Goal: Task Accomplishment & Management: Complete application form

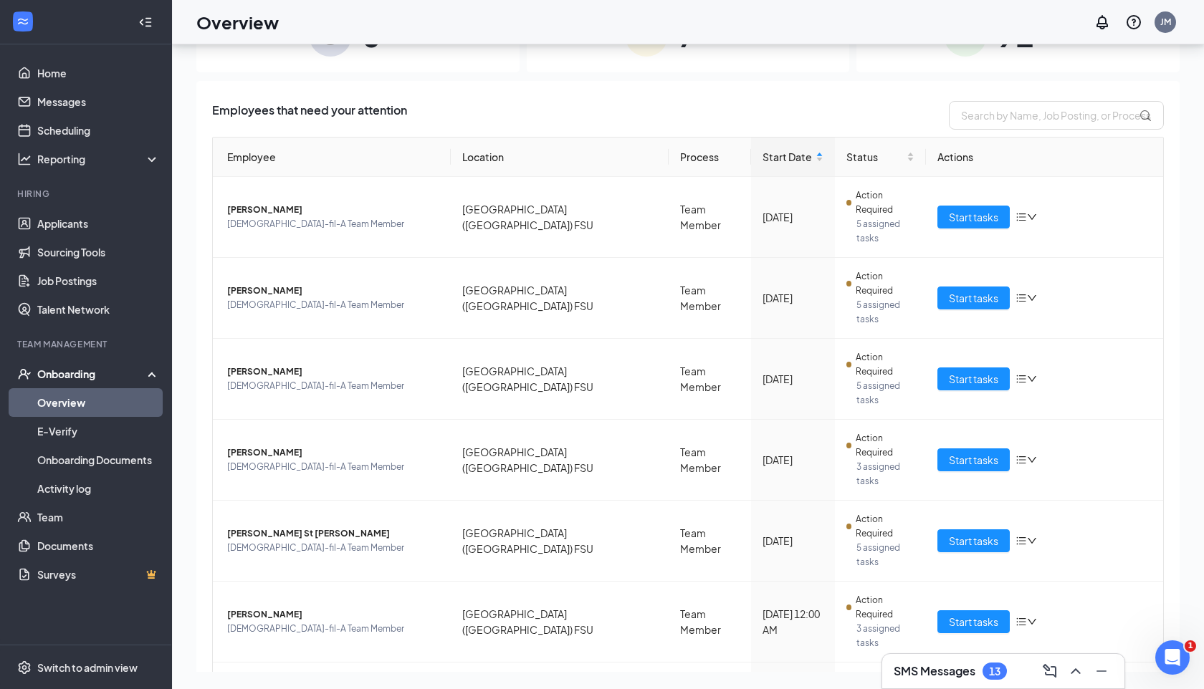
click at [758, 103] on div "Employees that need your attention" at bounding box center [688, 115] width 952 height 29
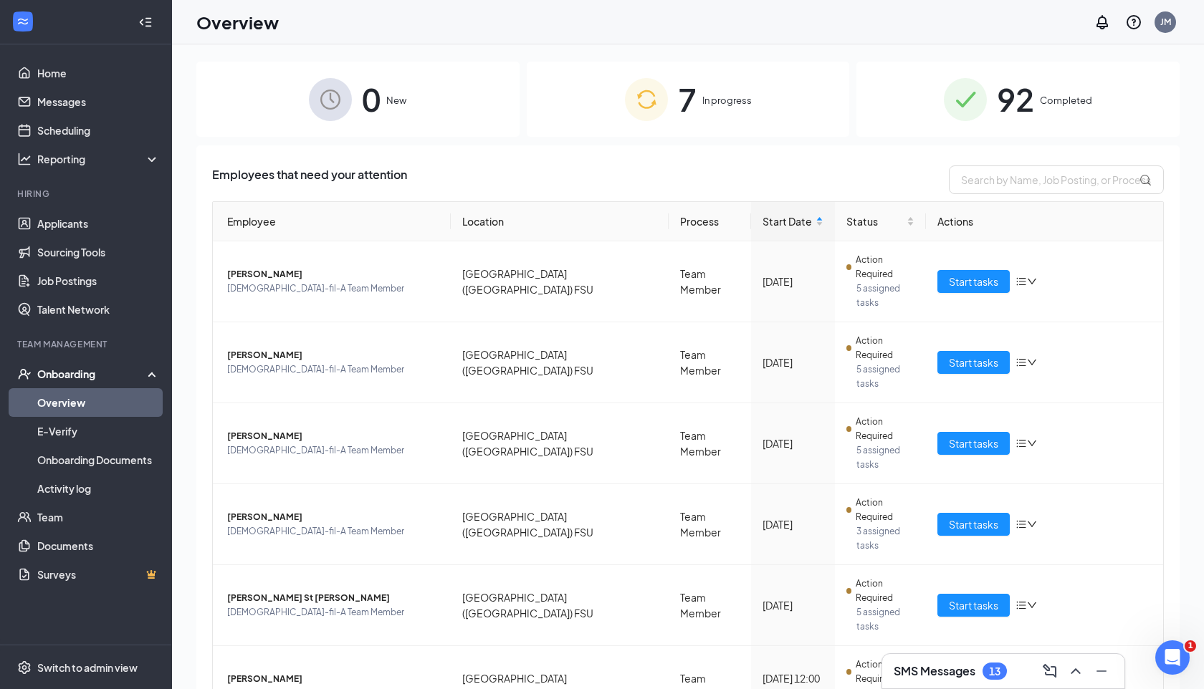
scroll to position [1, 0]
drag, startPoint x: 209, startPoint y: 174, endPoint x: 406, endPoint y: 173, distance: 197.1
click at [408, 173] on div "Employees that need your attention Employee Location Process Start Date Status …" at bounding box center [687, 519] width 983 height 748
click at [411, 170] on div "Employees that need your attention" at bounding box center [688, 179] width 952 height 29
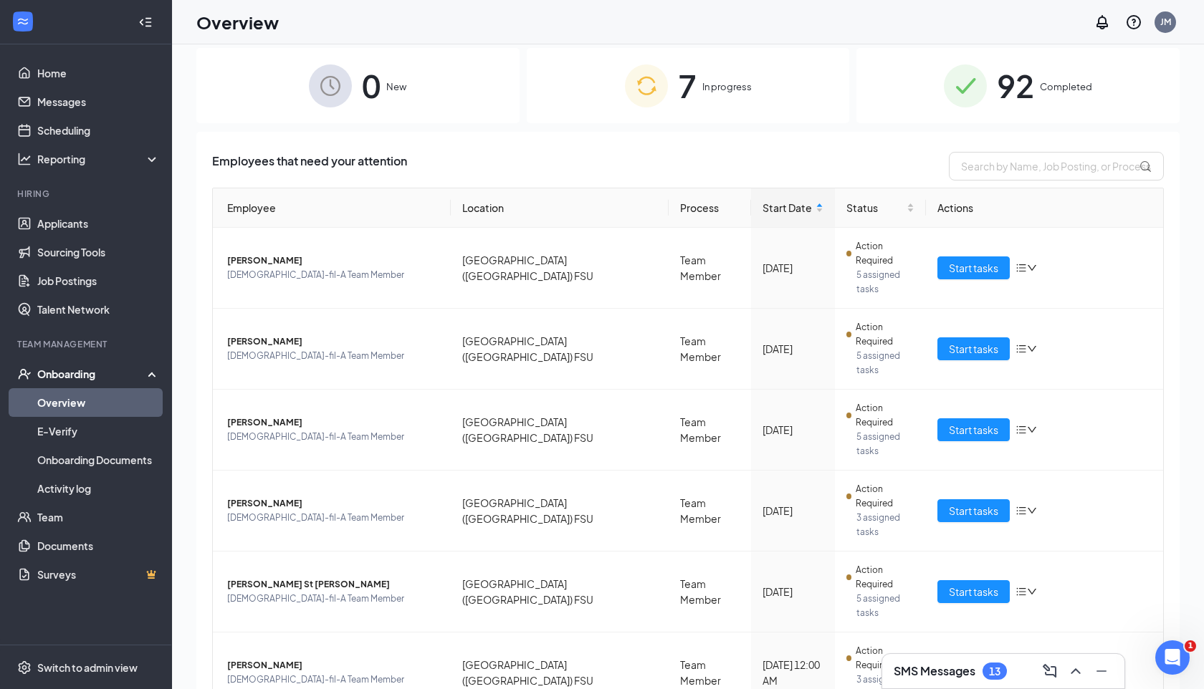
scroll to position [13, 0]
click at [974, 342] on span "Start tasks" at bounding box center [973, 350] width 49 height 16
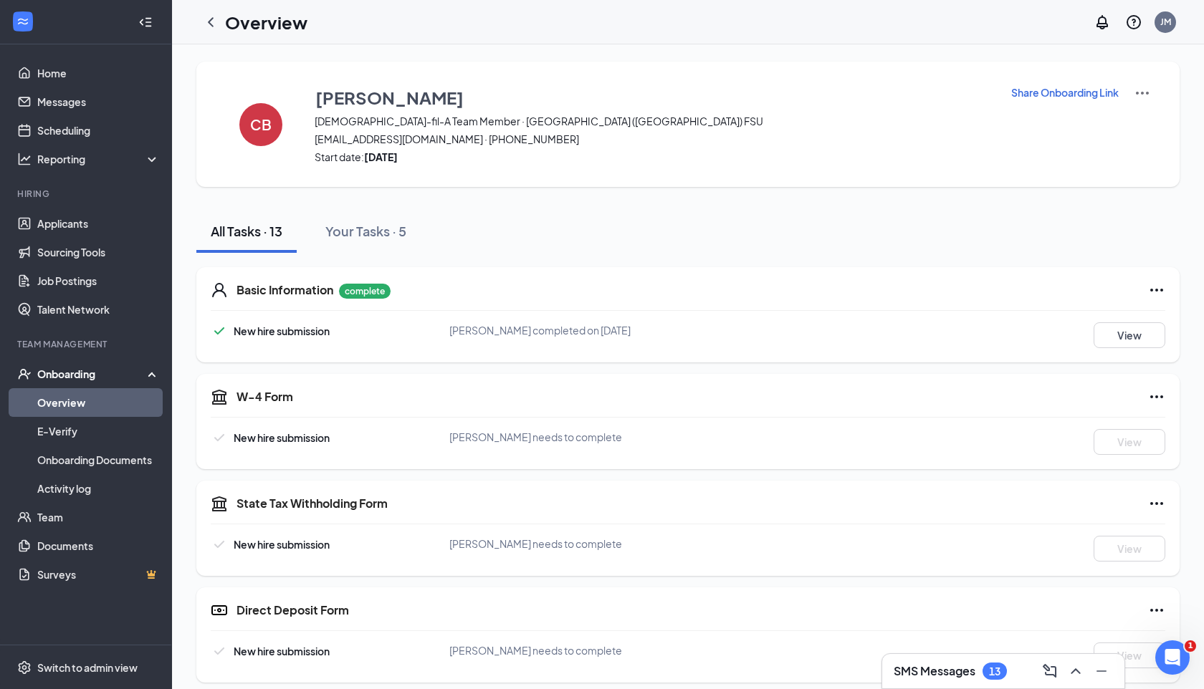
click at [213, 23] on icon "ChevronLeft" at bounding box center [210, 22] width 17 height 17
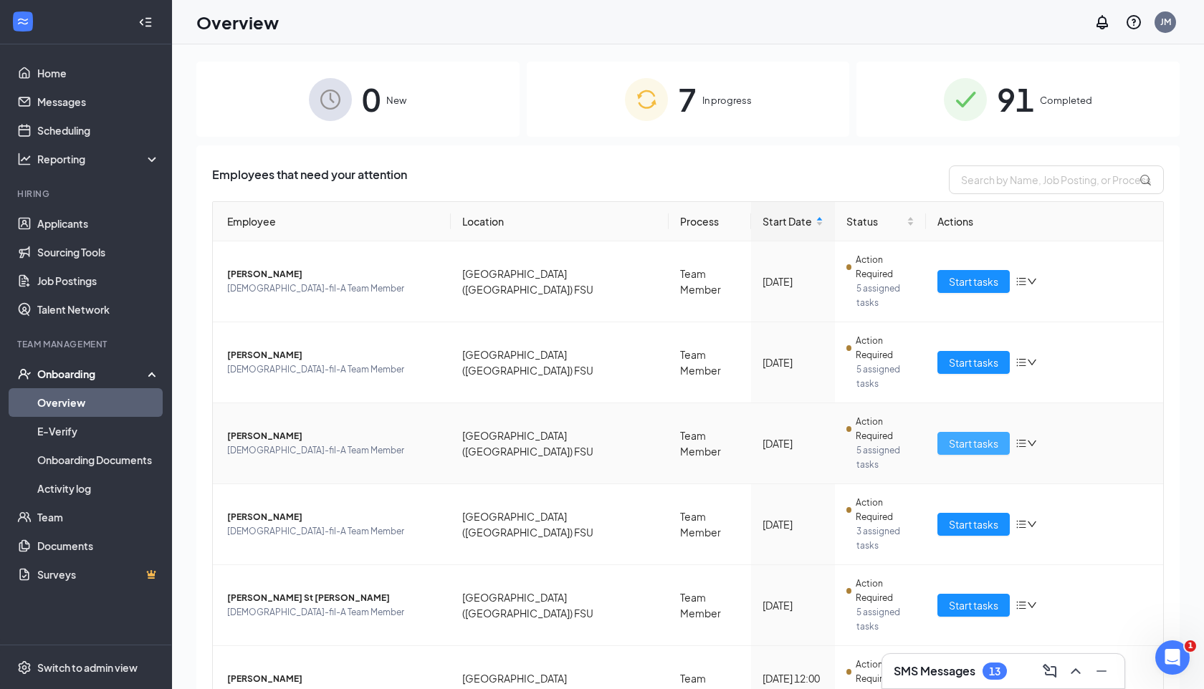
click at [952, 436] on span "Start tasks" at bounding box center [973, 444] width 49 height 16
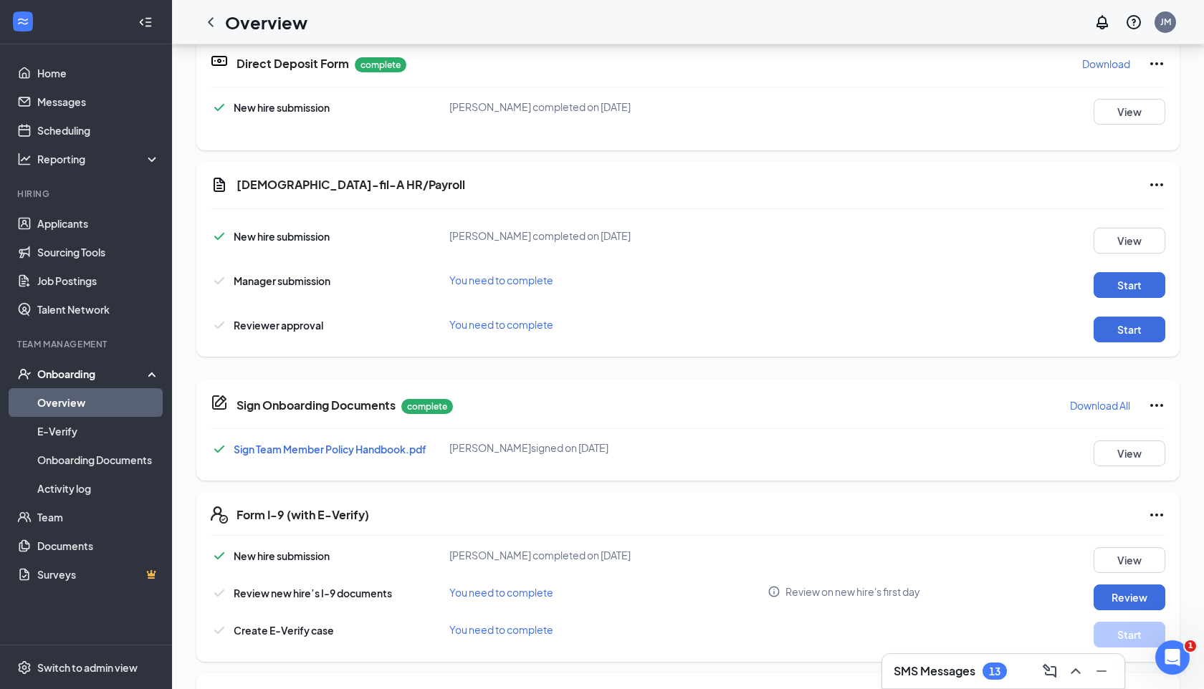
scroll to position [695, 0]
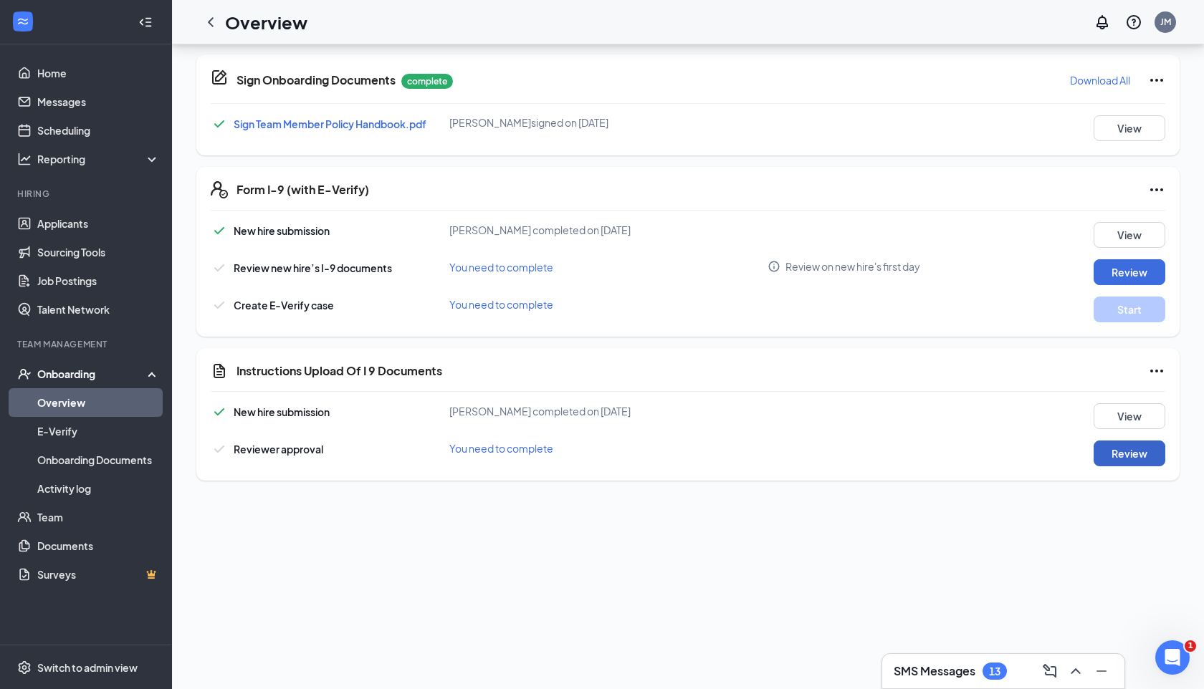
click at [1122, 441] on button "Review" at bounding box center [1130, 454] width 72 height 26
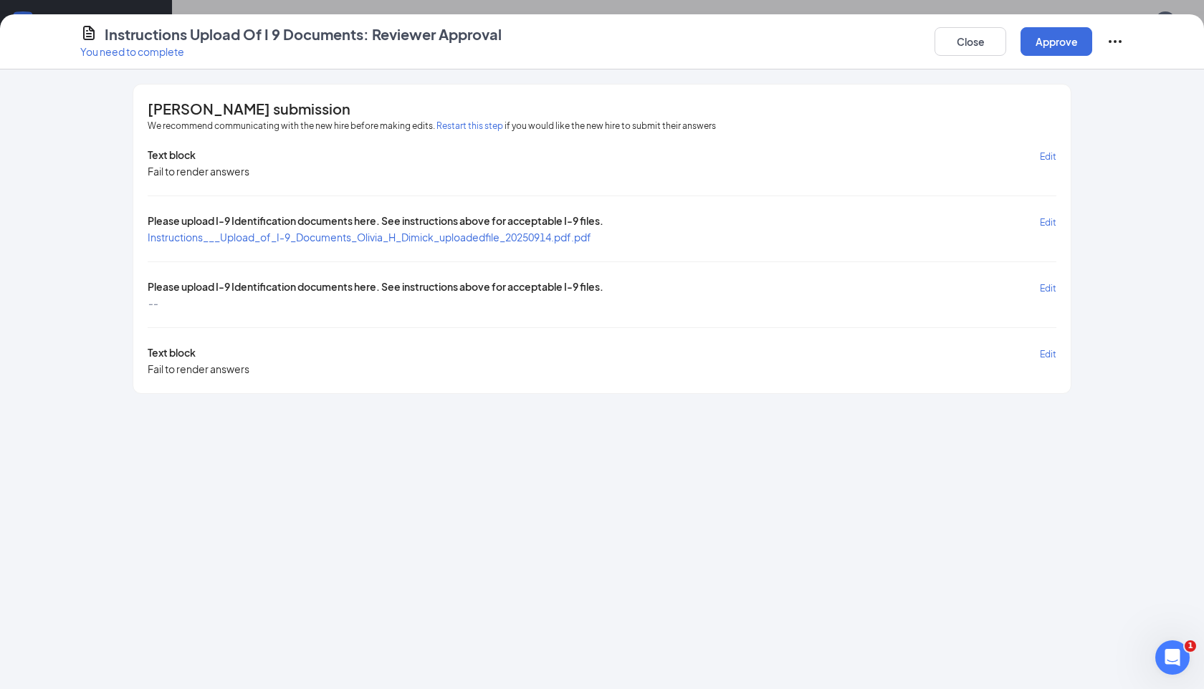
click at [470, 238] on span "Instructions___Upload_of_I-9_Documents_Olivia_H_Dimick_uploadedfile_20250914.pd…" at bounding box center [370, 237] width 444 height 13
click at [1048, 288] on span "Edit" at bounding box center [1048, 288] width 16 height 11
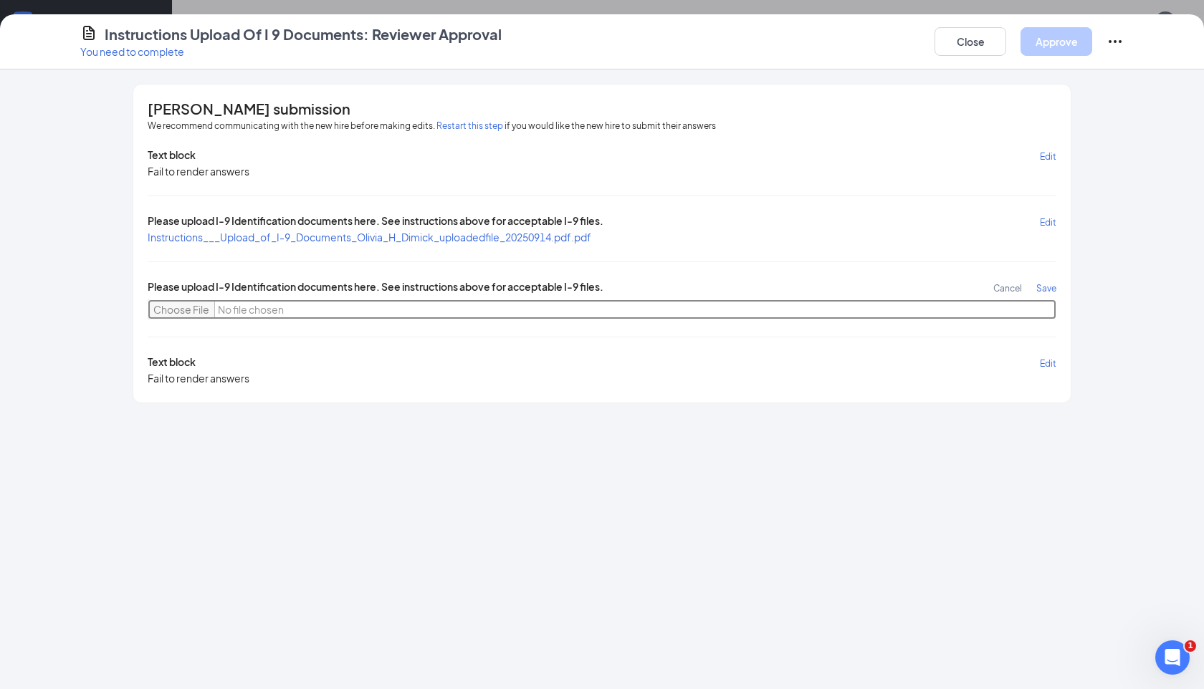
click at [189, 300] on input "file" at bounding box center [602, 310] width 909 height 20
type input "C:\fakepath\IMG_8628.heic"
click at [1044, 283] on span "Save" at bounding box center [1046, 288] width 20 height 11
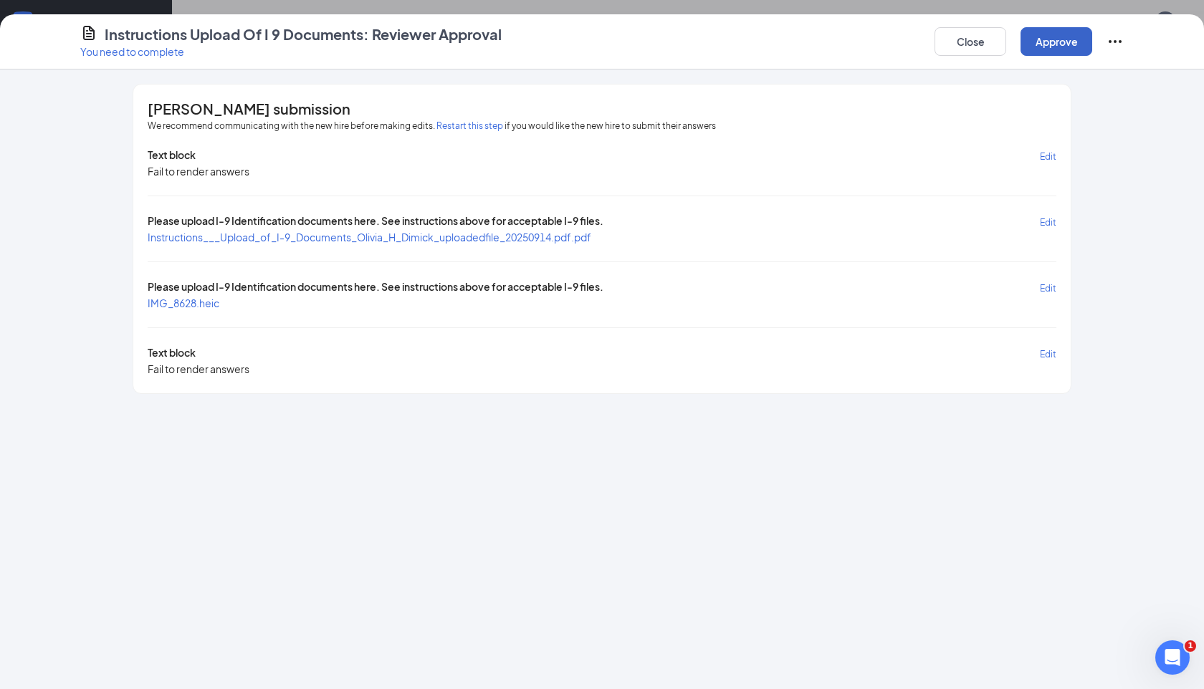
click at [1041, 31] on button "Approve" at bounding box center [1057, 41] width 72 height 29
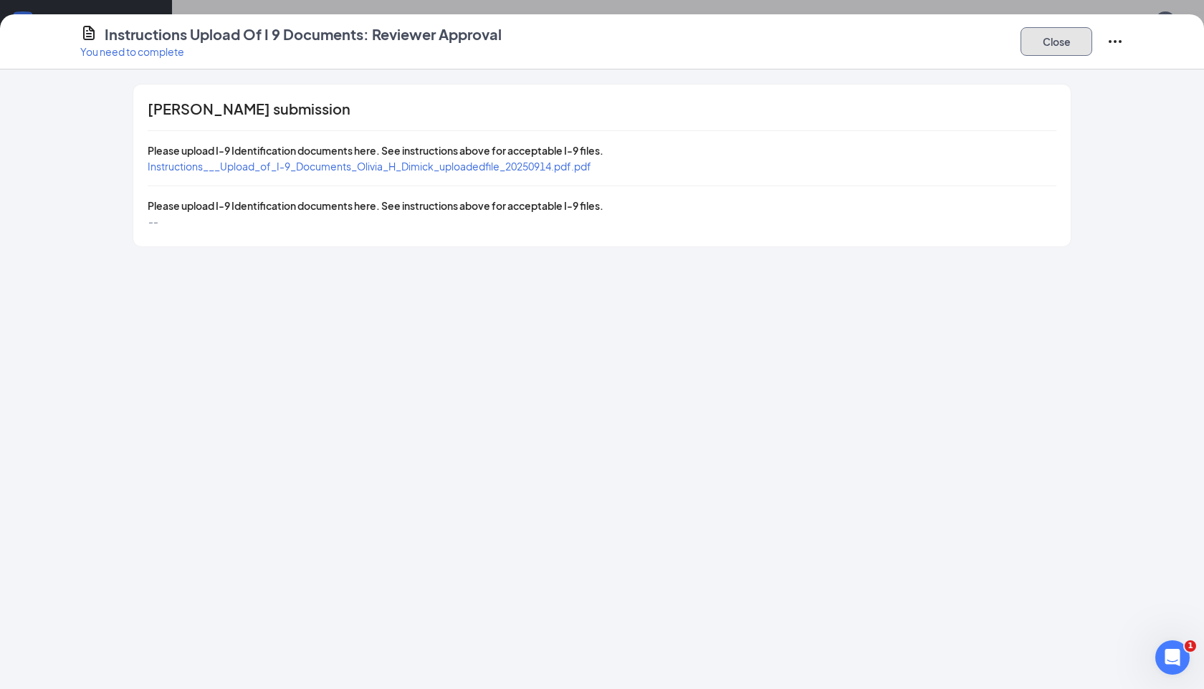
click at [1033, 49] on button "Close" at bounding box center [1057, 41] width 72 height 29
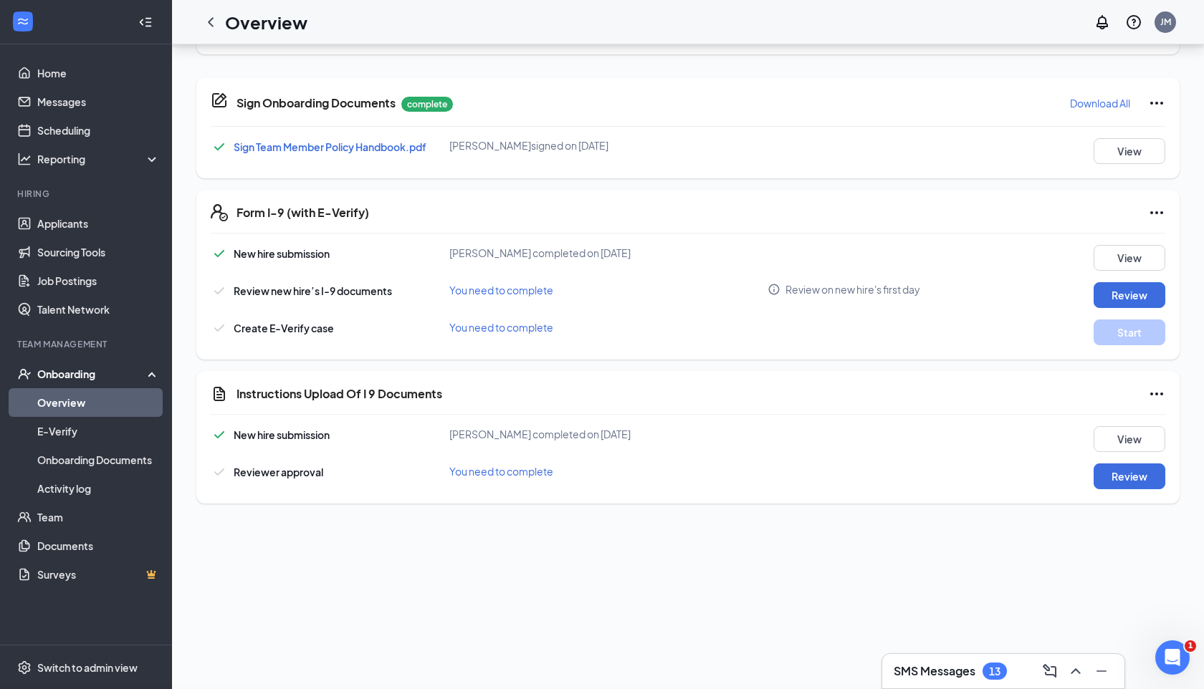
scroll to position [672, 0]
click at [1114, 283] on button "Review" at bounding box center [1130, 296] width 72 height 26
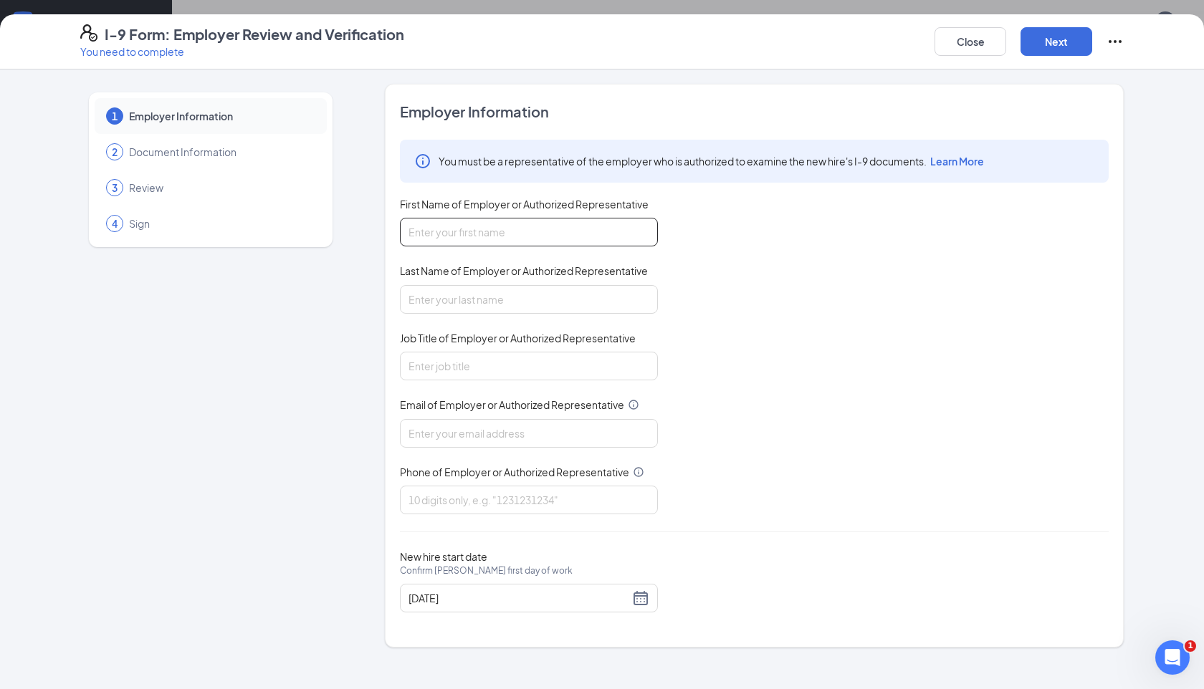
click at [636, 226] on input "First Name of Employer or Authorized Representative" at bounding box center [529, 232] width 258 height 29
type input "[PERSON_NAME]"
type input "Operator"
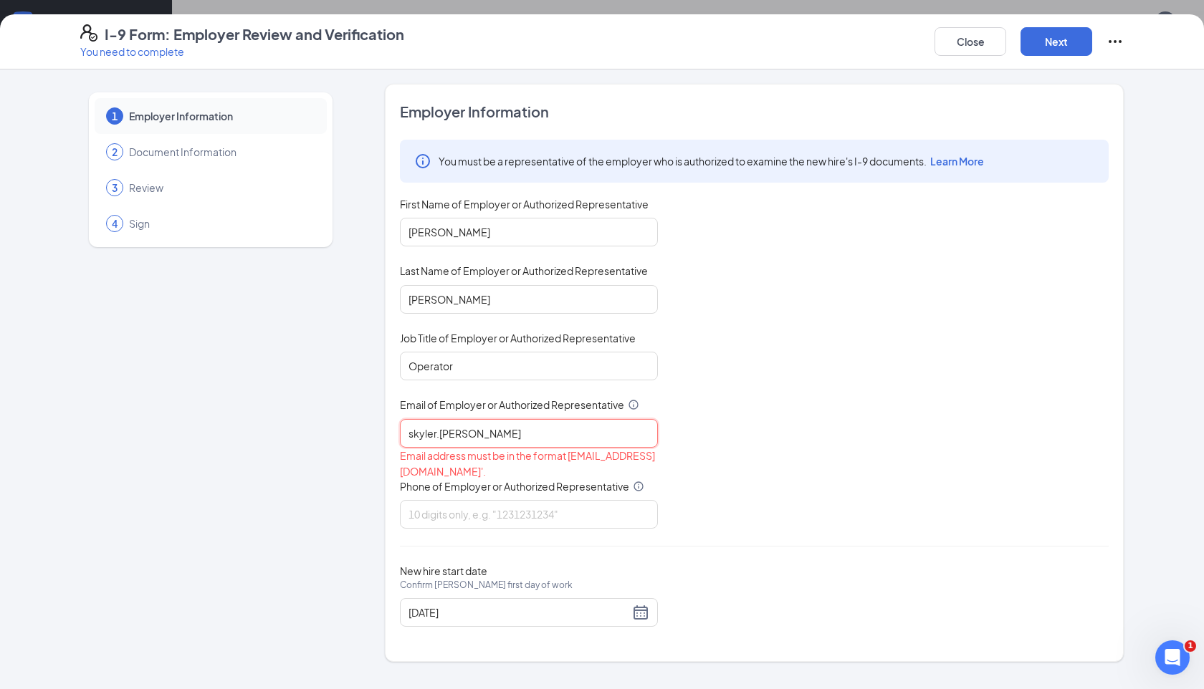
type input "[EMAIL_ADDRESS][PERSON_NAME][DOMAIN_NAME]"
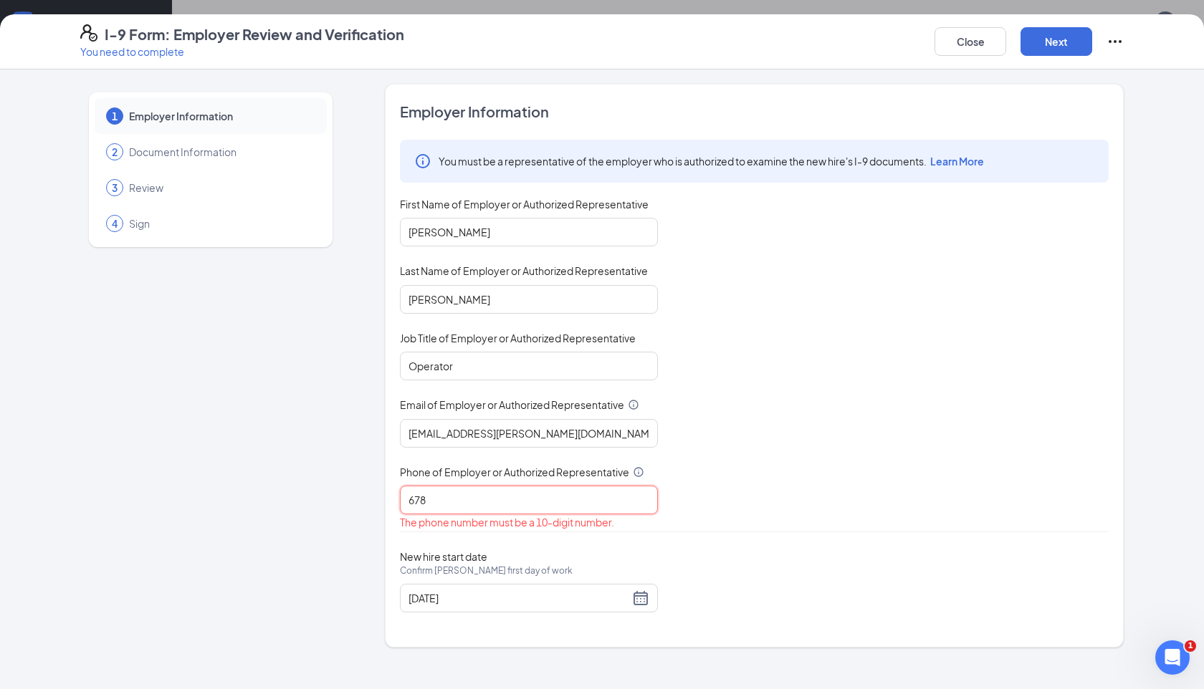
type input "6785886801"
click at [642, 596] on div "[DATE]" at bounding box center [529, 598] width 241 height 17
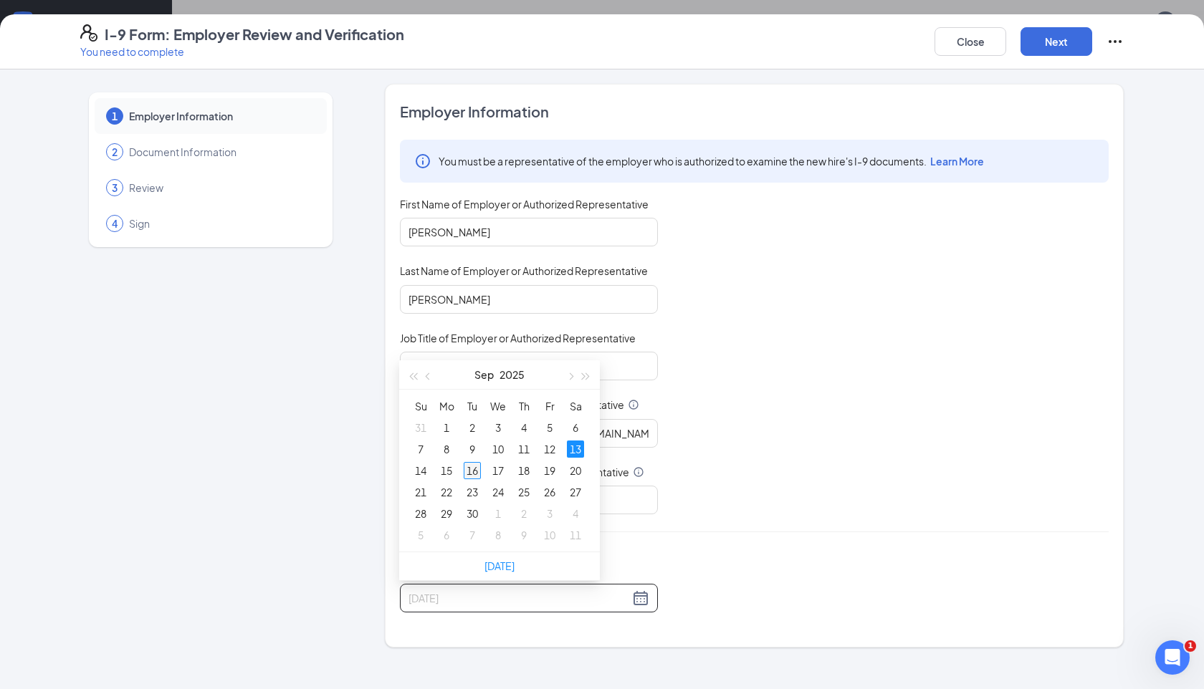
type input "[DATE]"
click at [477, 473] on div "16" at bounding box center [472, 470] width 17 height 17
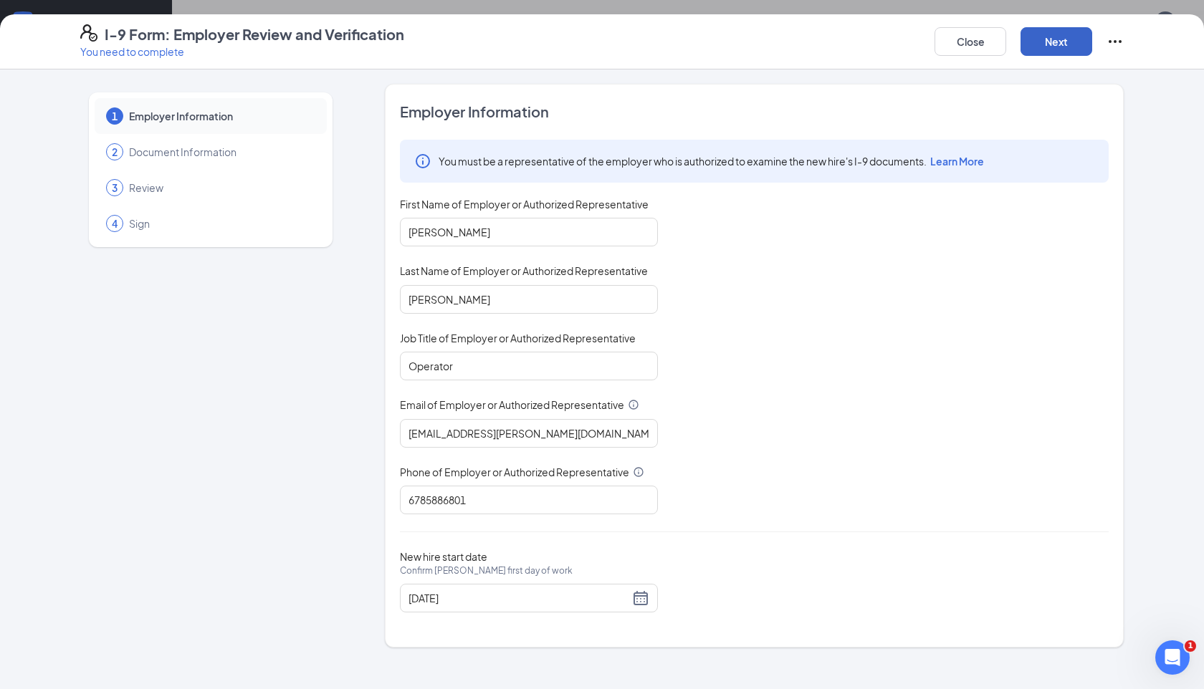
click at [1058, 54] on button "Next" at bounding box center [1057, 41] width 72 height 29
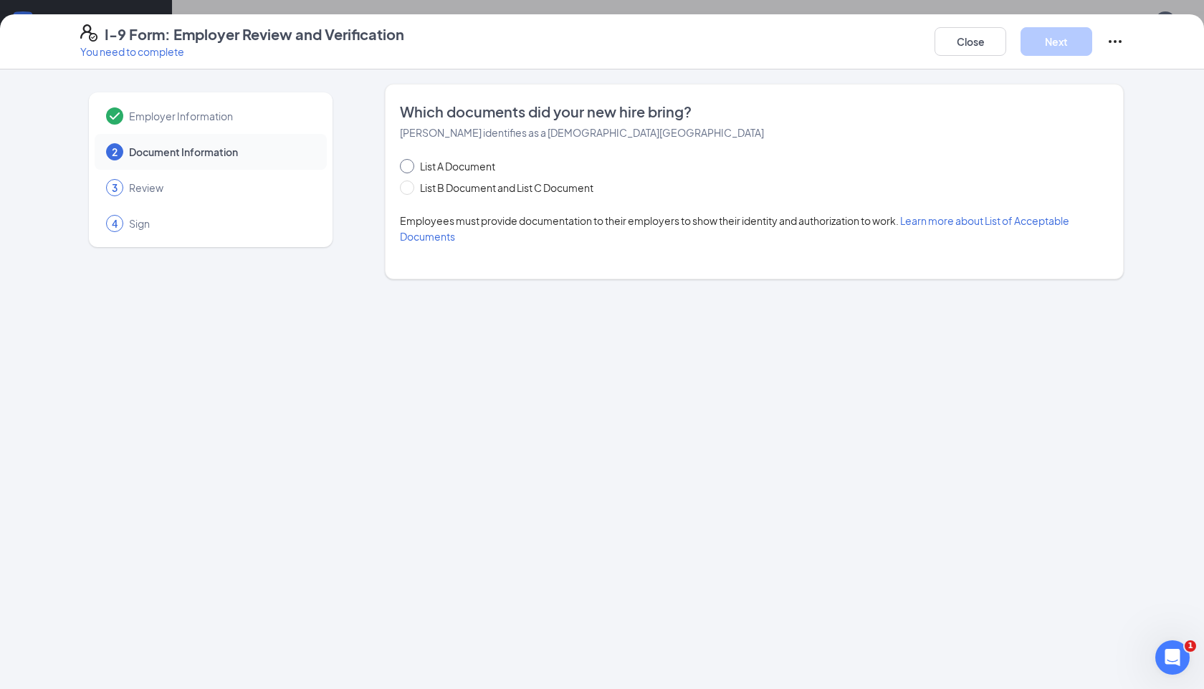
click at [486, 161] on span "List A Document" at bounding box center [457, 166] width 87 height 16
click at [410, 161] on input "List A Document" at bounding box center [405, 164] width 10 height 10
radio input "true"
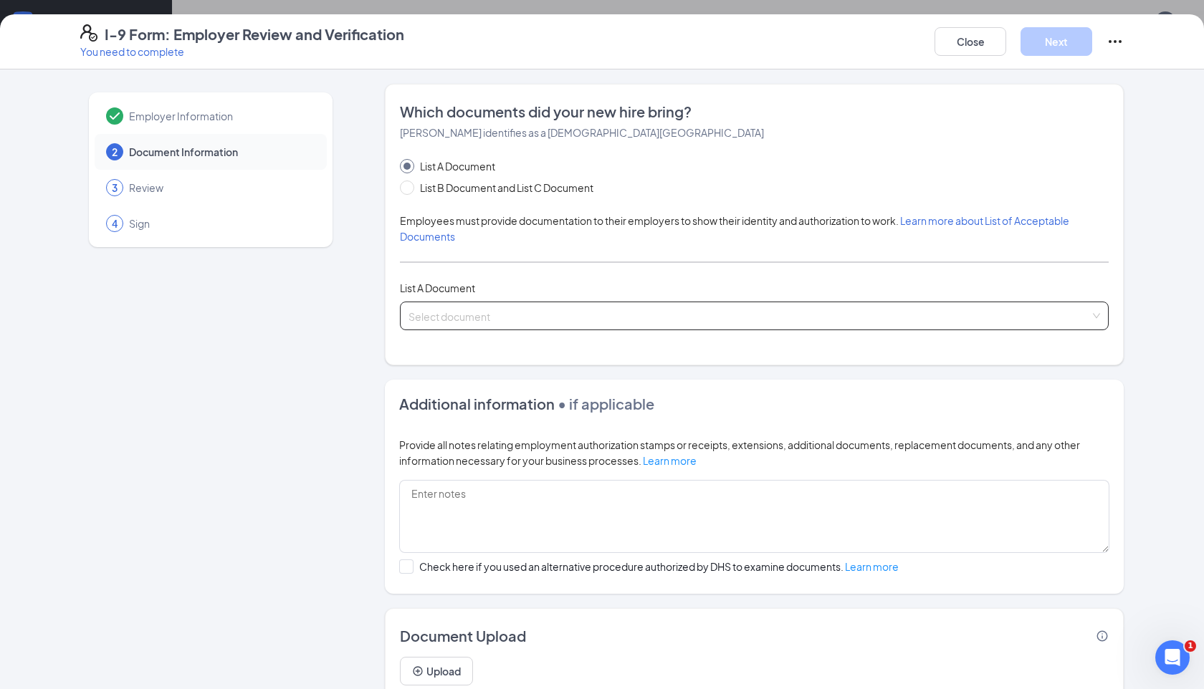
click at [487, 302] on input "search" at bounding box center [750, 313] width 682 height 22
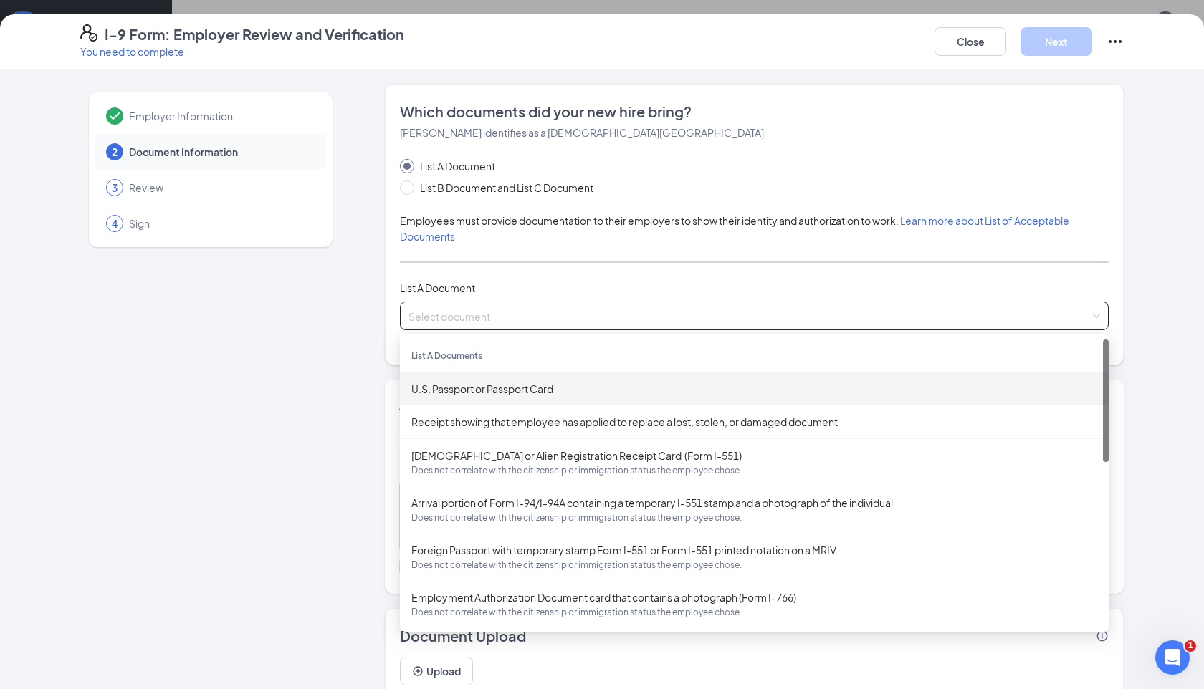
click at [501, 384] on div "U.S. Passport or Passport Card" at bounding box center [754, 389] width 686 height 16
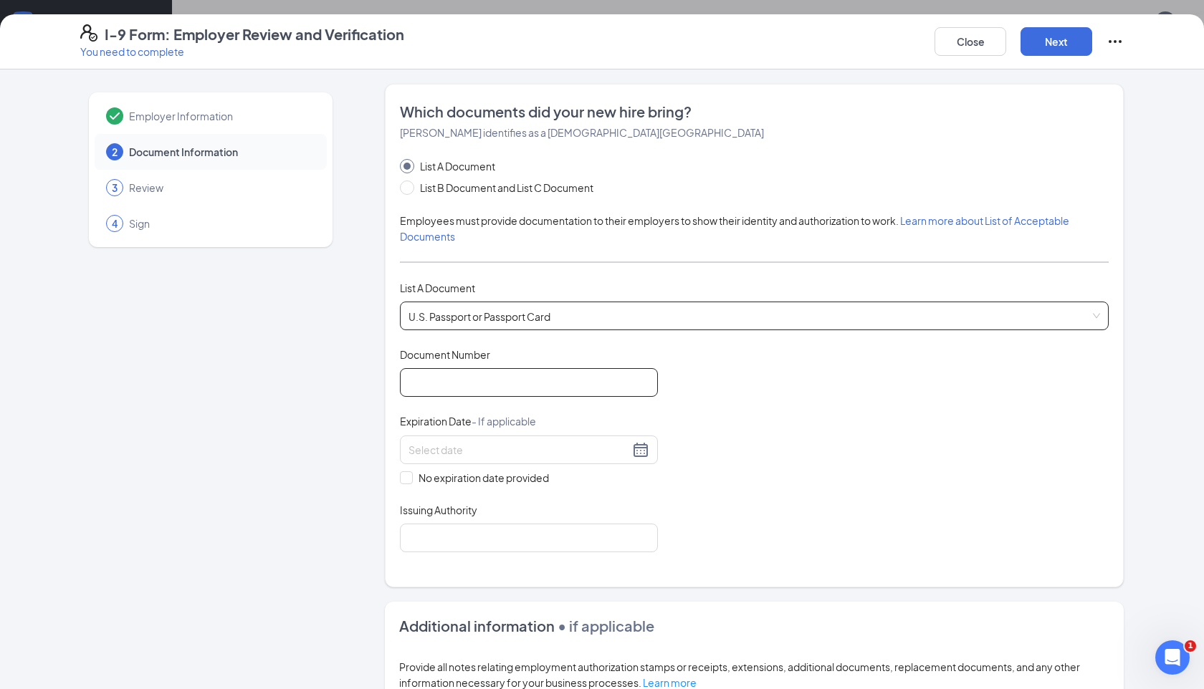
click at [548, 386] on input "Document Number" at bounding box center [529, 382] width 258 height 29
click at [552, 394] on input "Document Number" at bounding box center [529, 382] width 258 height 29
type input "A45838903"
click at [637, 452] on div at bounding box center [529, 449] width 241 height 17
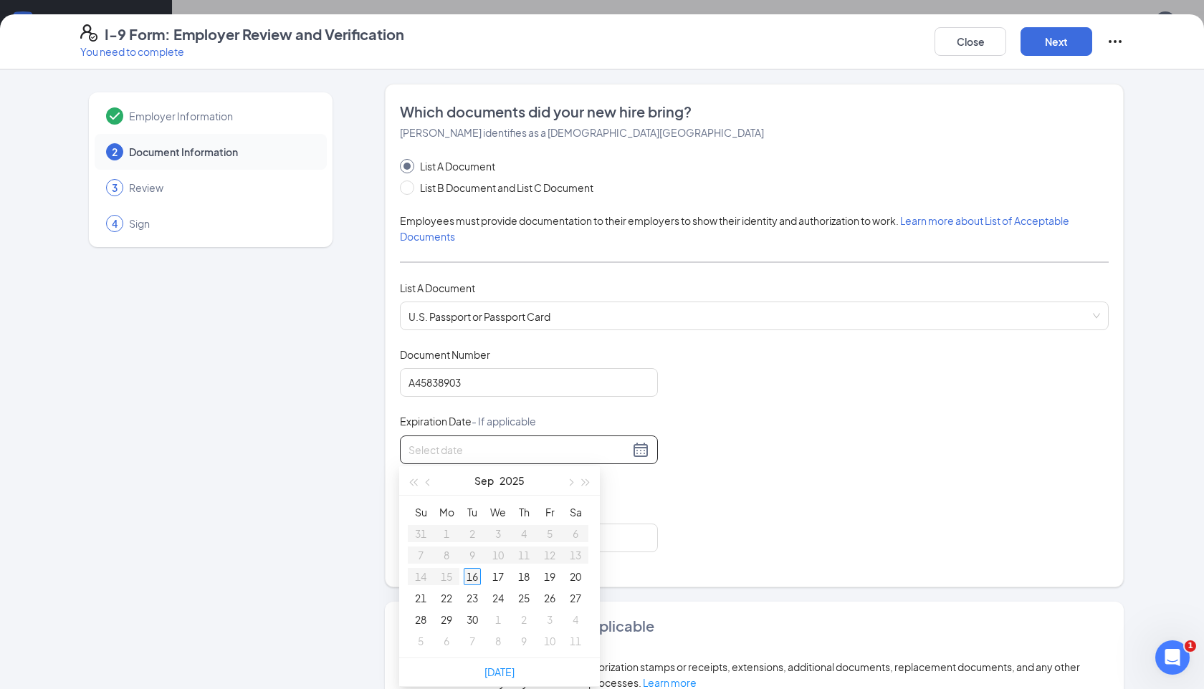
type input "[DATE]"
click at [583, 479] on span "button" at bounding box center [586, 482] width 7 height 7
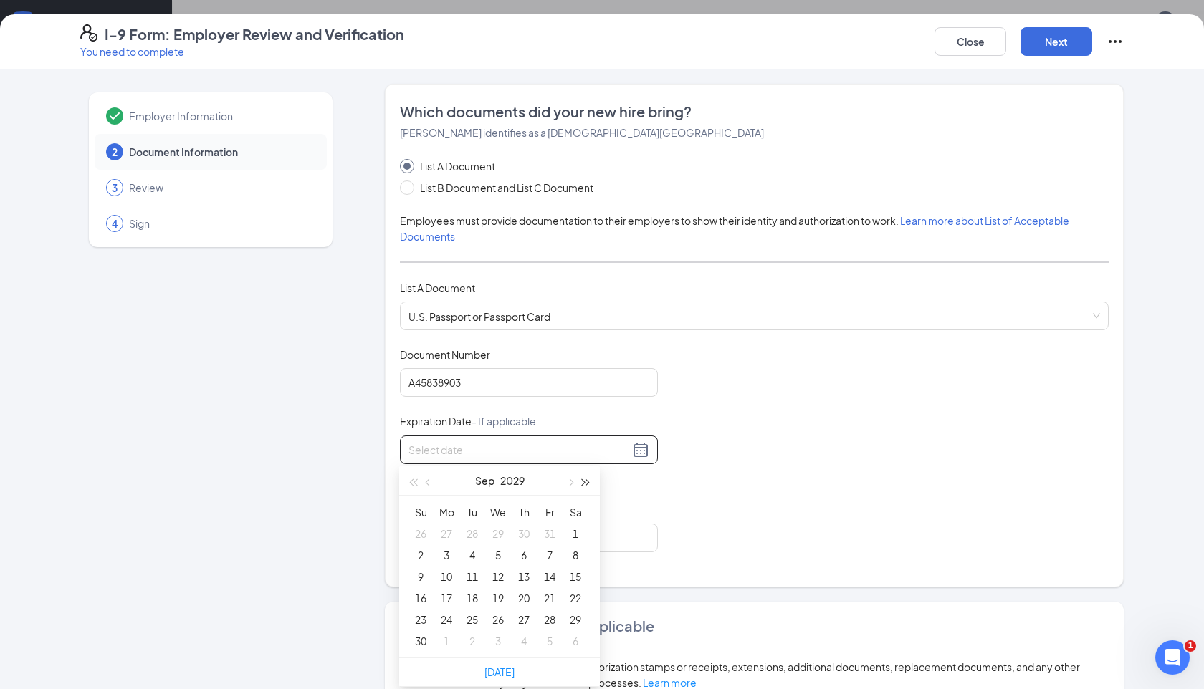
click at [590, 479] on button "button" at bounding box center [586, 481] width 16 height 29
click at [589, 479] on button "button" at bounding box center [586, 481] width 16 height 29
click at [588, 477] on button "button" at bounding box center [586, 481] width 16 height 29
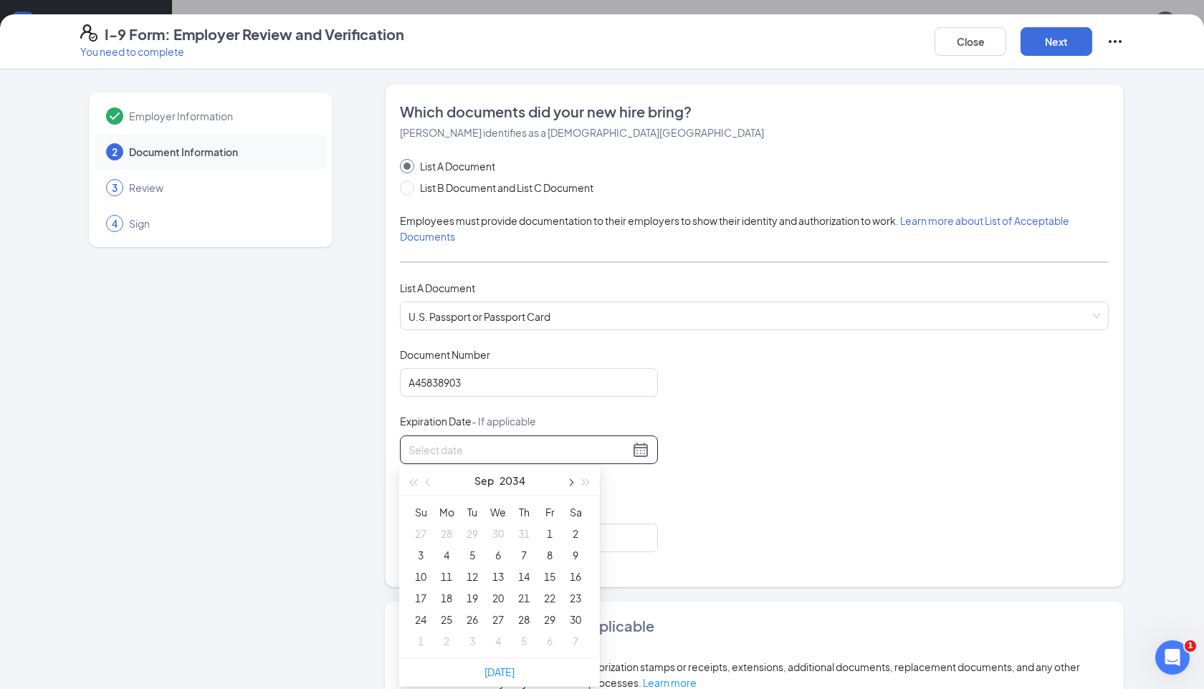
click at [563, 486] on button "button" at bounding box center [570, 481] width 16 height 29
type input "[DATE]"
click at [451, 532] on div "2" at bounding box center [446, 533] width 17 height 17
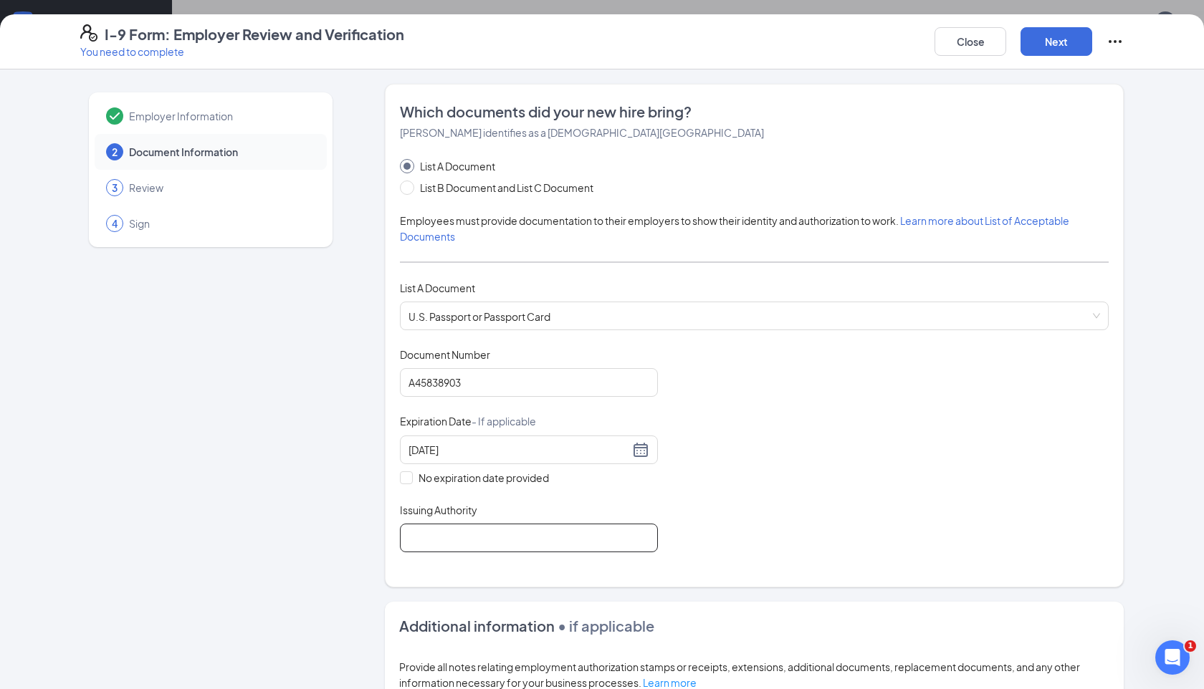
click at [472, 534] on input "Issuing Authority" at bounding box center [529, 538] width 258 height 29
type input "United States Department of State"
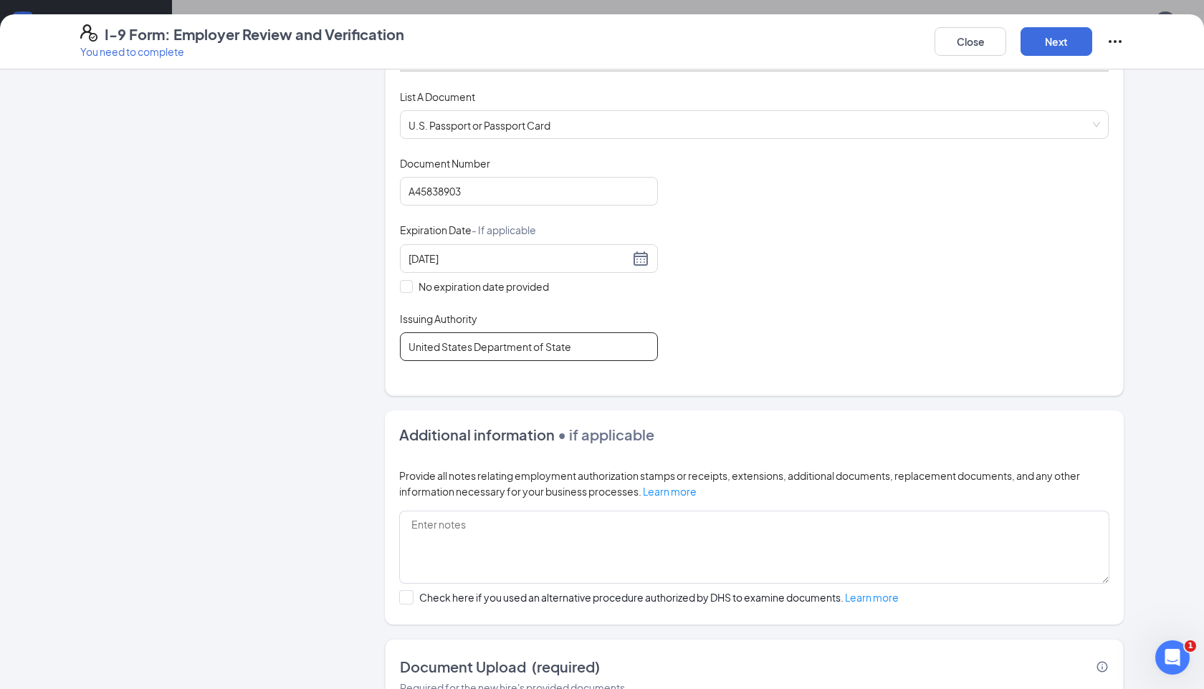
scroll to position [295, 0]
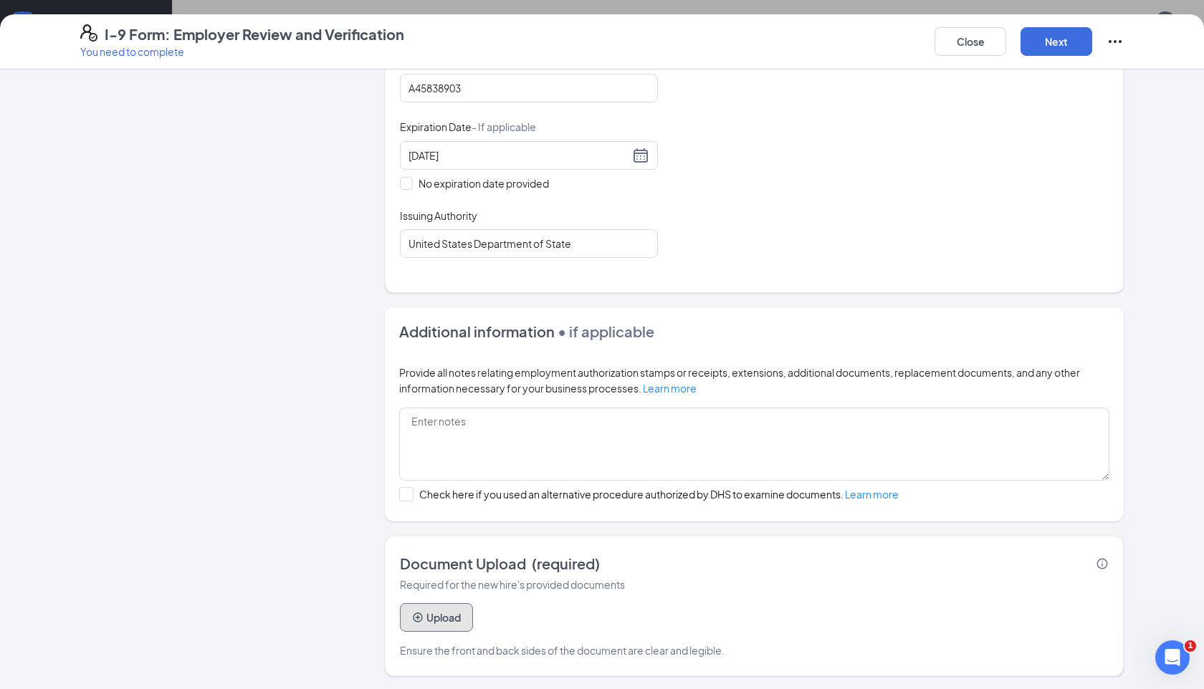
click at [448, 621] on button "Upload" at bounding box center [436, 617] width 73 height 29
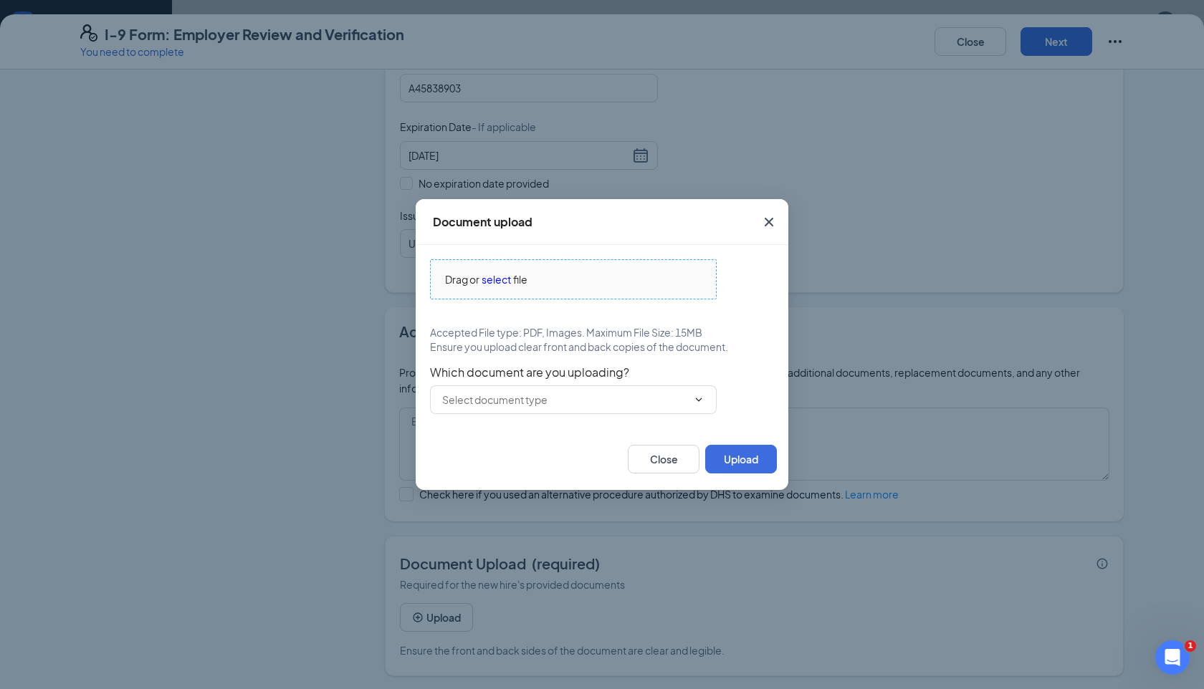
click at [475, 271] on span "Drag or select file" at bounding box center [573, 279] width 285 height 39
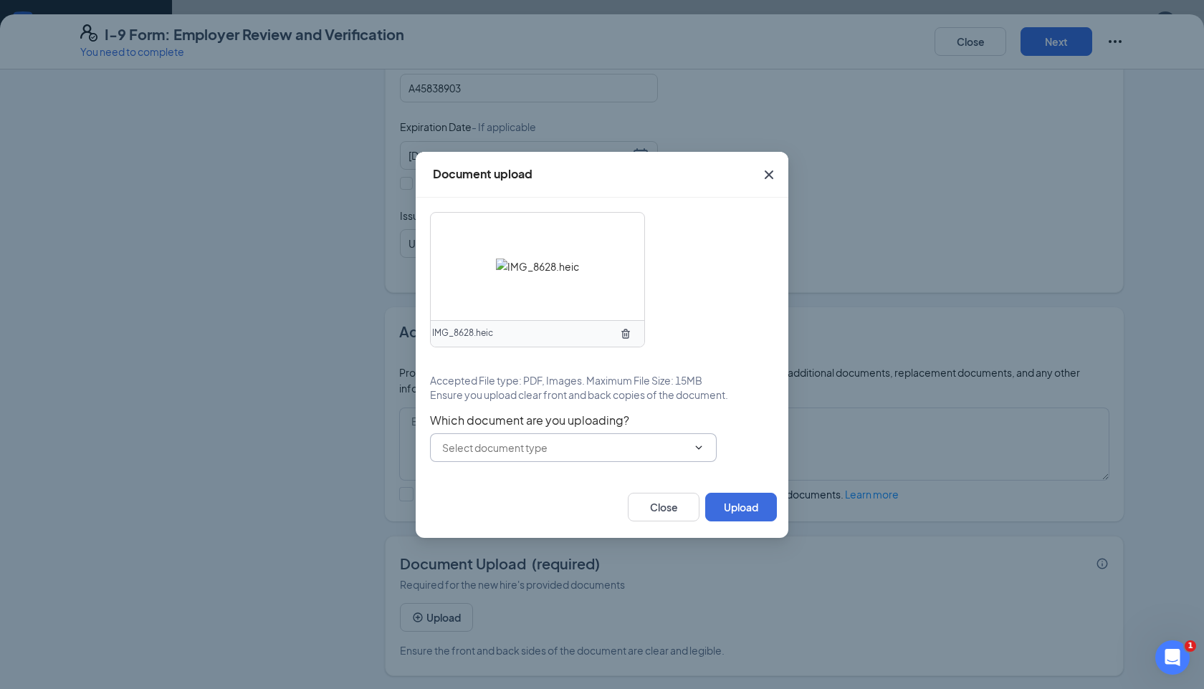
click at [657, 462] on div "IMG_8628.heic Accepted File type: PDF, Images. Maximum File Size: 15MB Ensure y…" at bounding box center [602, 337] width 373 height 279
click at [658, 450] on input "text" at bounding box center [564, 448] width 245 height 16
click at [644, 481] on div "U.S. Passport or Passport Card" at bounding box center [586, 475] width 264 height 16
type input "U.S. Passport or Passport Card"
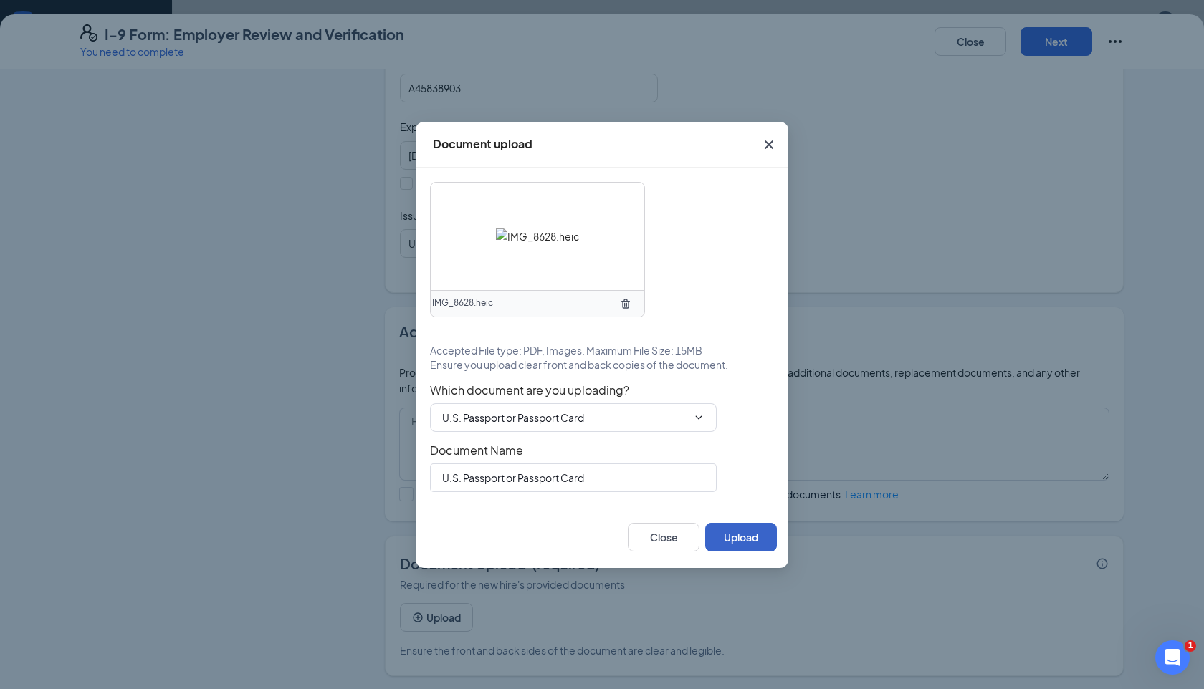
click at [727, 544] on button "Upload" at bounding box center [741, 537] width 72 height 29
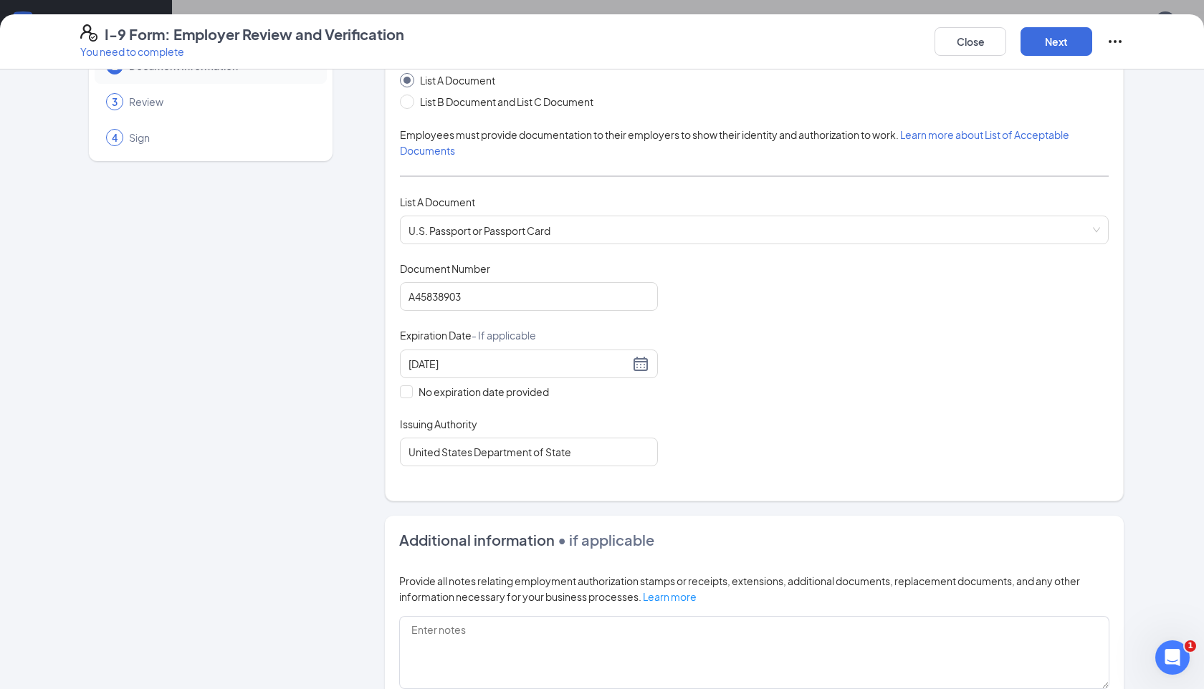
scroll to position [0, 0]
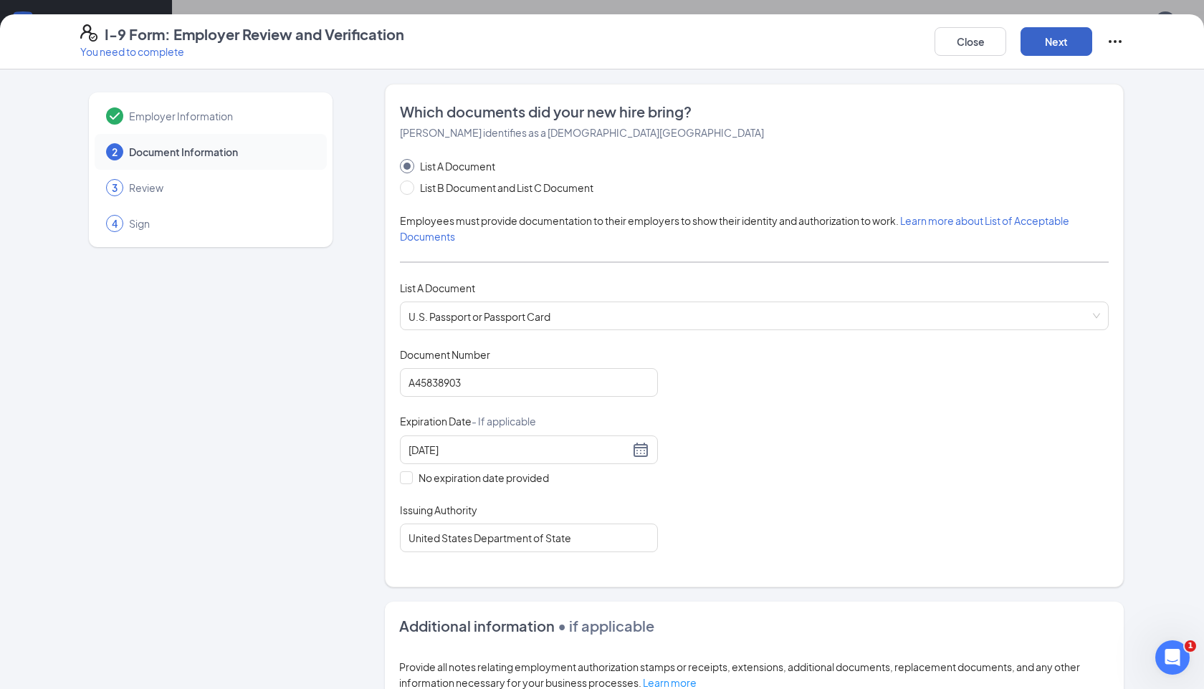
click at [1075, 42] on button "Next" at bounding box center [1057, 41] width 72 height 29
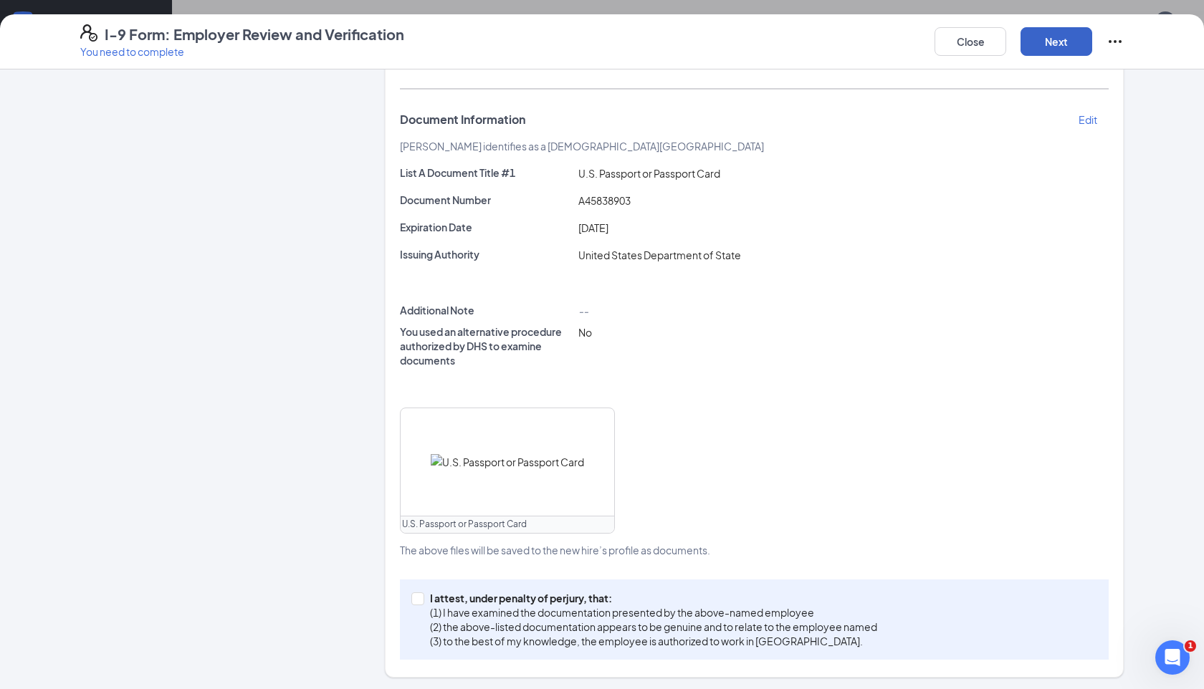
scroll to position [257, 0]
click at [527, 607] on p "(1) I have examined the documentation presented by the above-named employee" at bounding box center [653, 610] width 447 height 14
click at [421, 601] on input "I attest, under penalty of [PERSON_NAME], that: (1) I have examined the documen…" at bounding box center [416, 596] width 10 height 10
checkbox input "true"
click at [1065, 44] on button "Next" at bounding box center [1057, 41] width 72 height 29
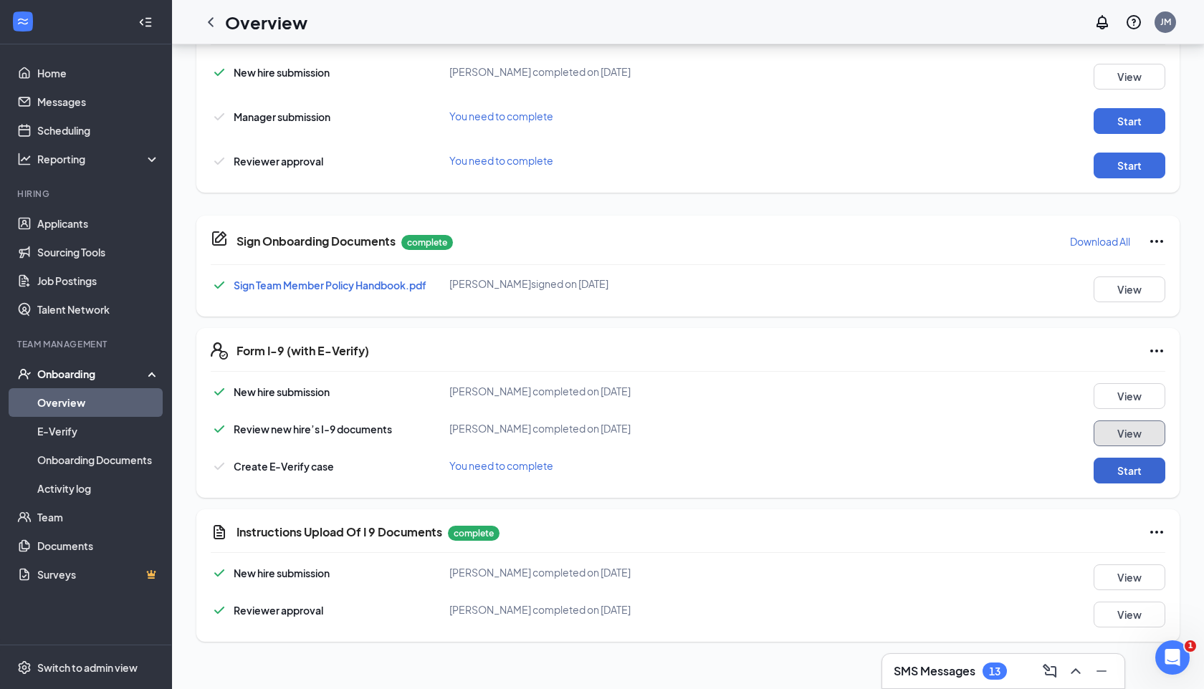
scroll to position [191, 0]
click at [1125, 474] on button "Start" at bounding box center [1130, 472] width 72 height 26
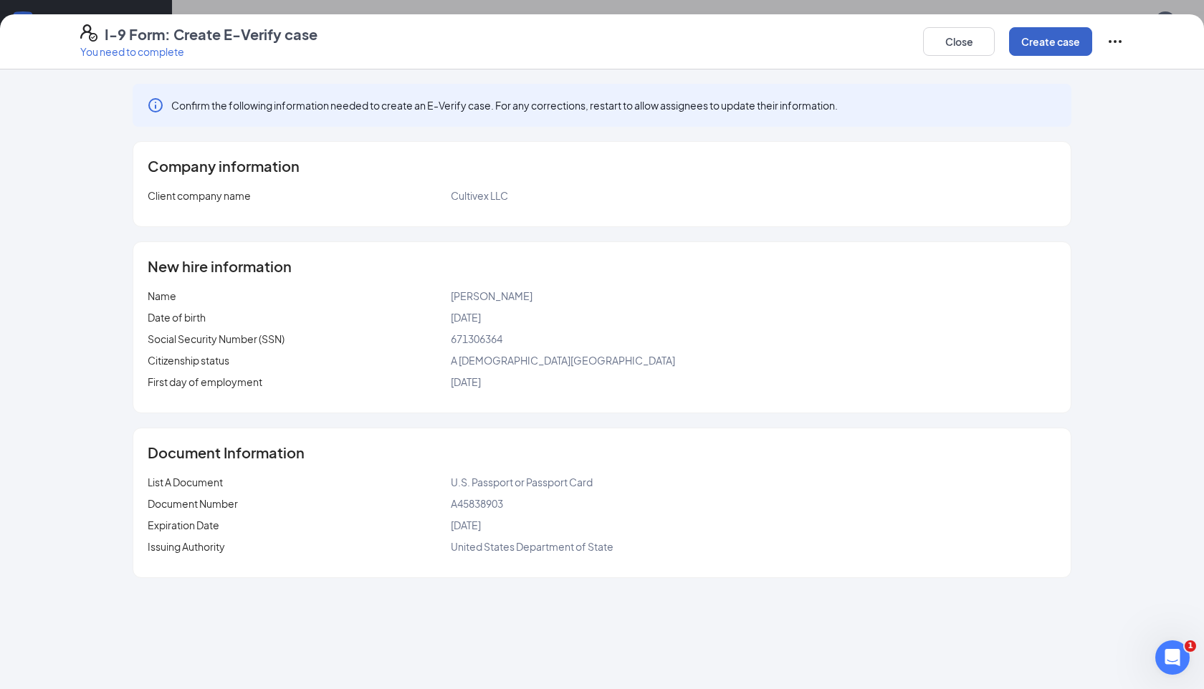
click at [1050, 42] on button "Create case" at bounding box center [1050, 41] width 83 height 29
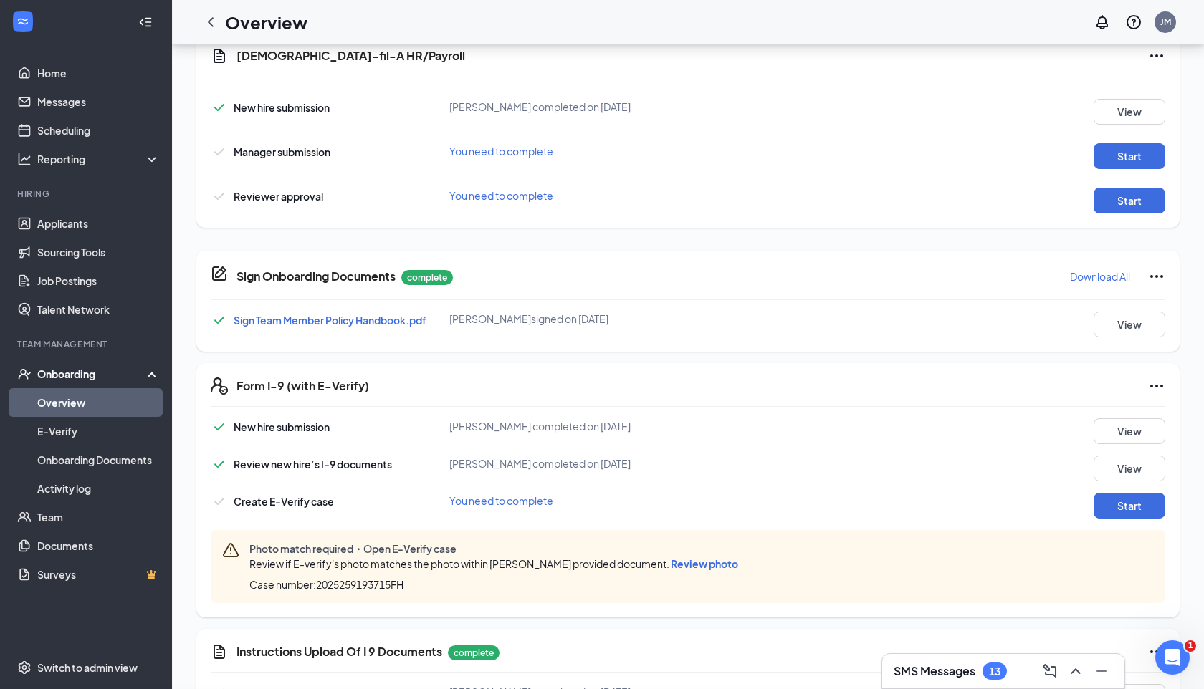
scroll to position [651, 0]
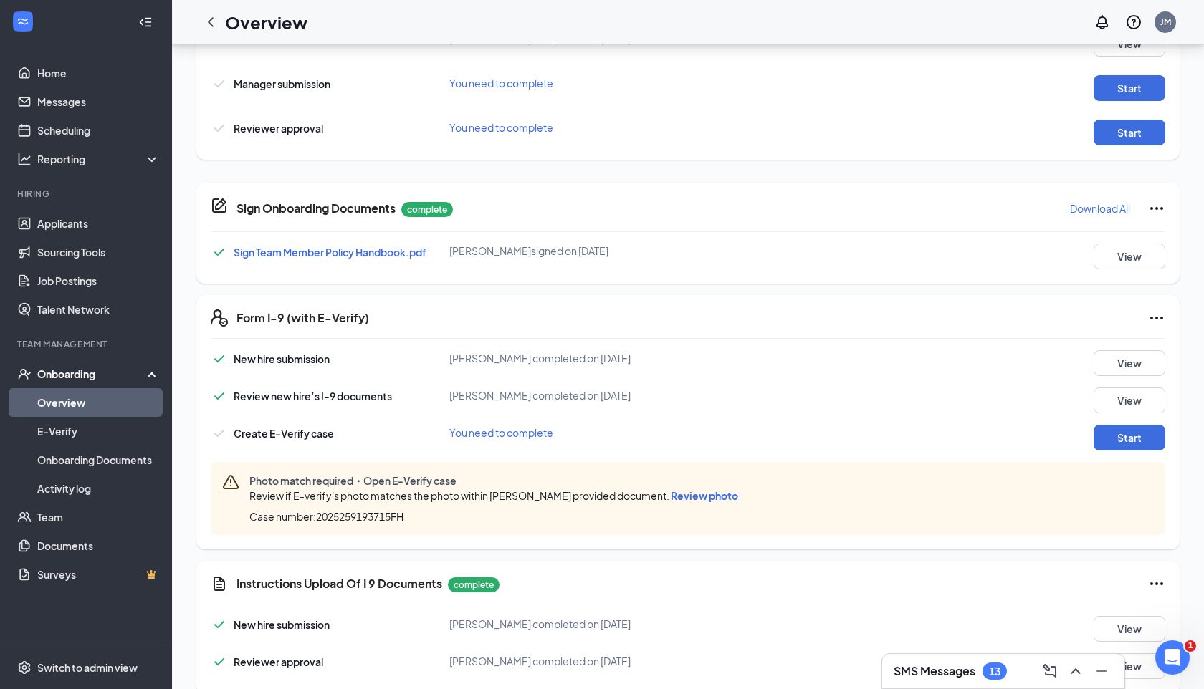
click at [711, 500] on span "Review photo" at bounding box center [704, 496] width 67 height 13
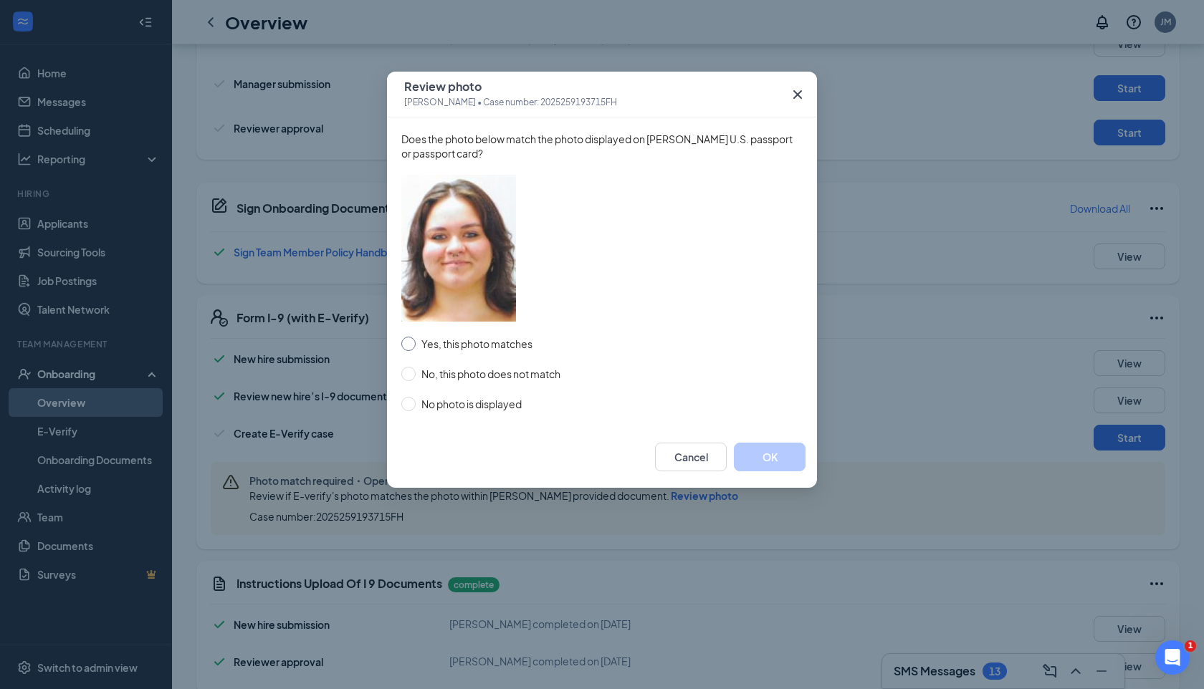
click at [500, 345] on span "Yes, this photo matches" at bounding box center [477, 344] width 123 height 16
click at [416, 345] on input "Yes, this photo matches" at bounding box center [408, 344] width 14 height 14
radio input "true"
click at [743, 462] on button "OK" at bounding box center [770, 457] width 72 height 29
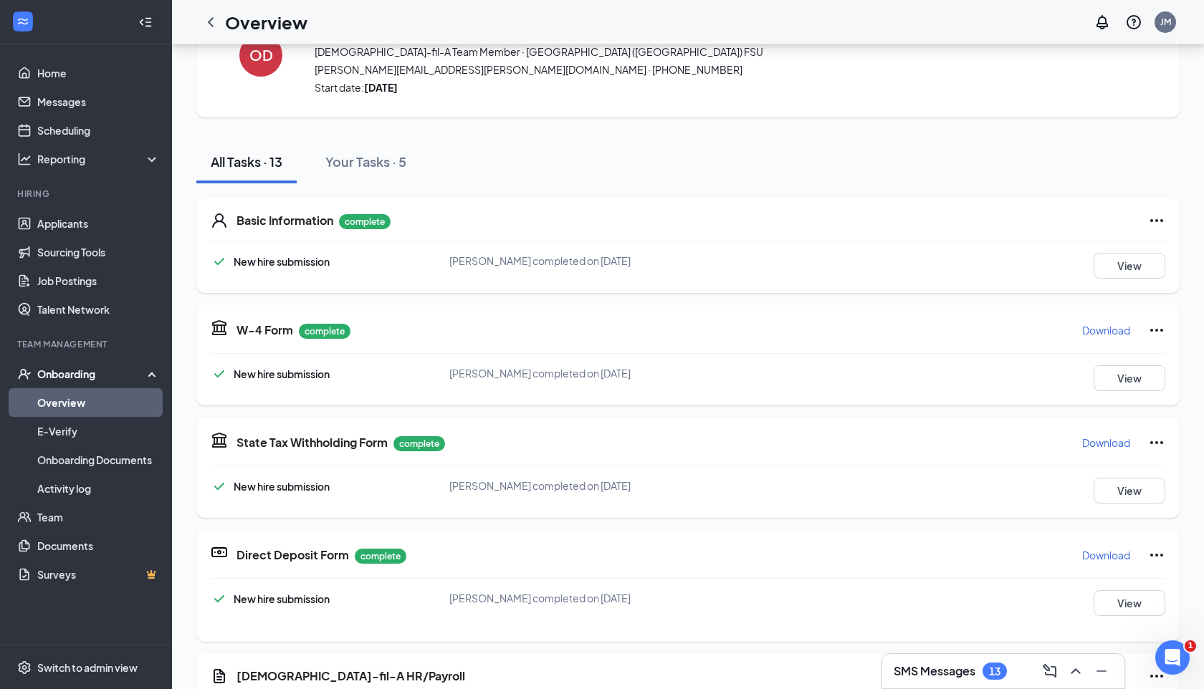
scroll to position [0, 0]
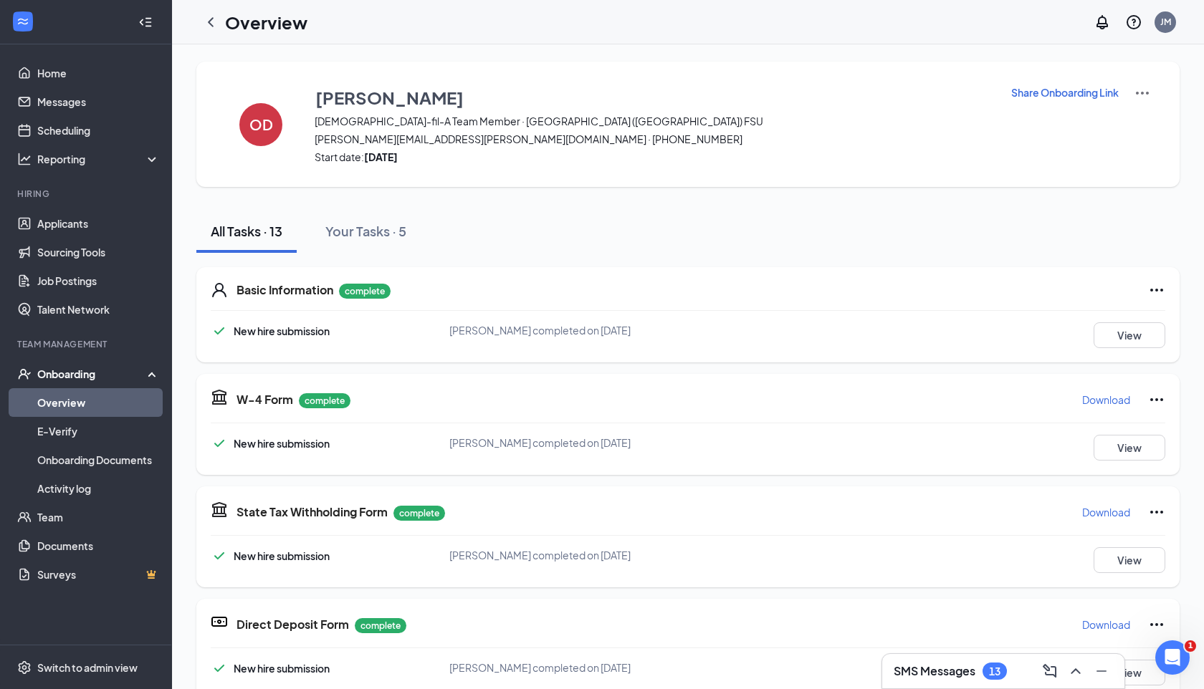
click at [1132, 92] on div "Share Onboarding Link" at bounding box center [1081, 125] width 140 height 80
click at [1135, 90] on img at bounding box center [1142, 93] width 17 height 17
click at [1129, 112] on span "View details" at bounding box center [1142, 119] width 56 height 16
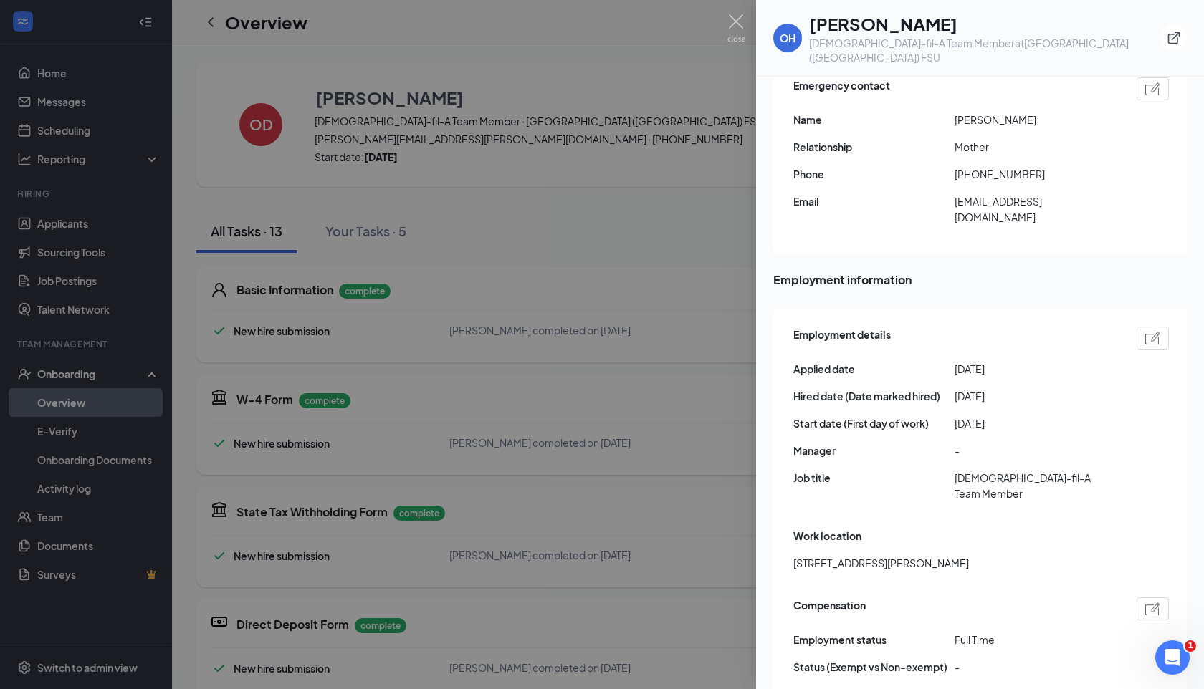
scroll to position [672, 0]
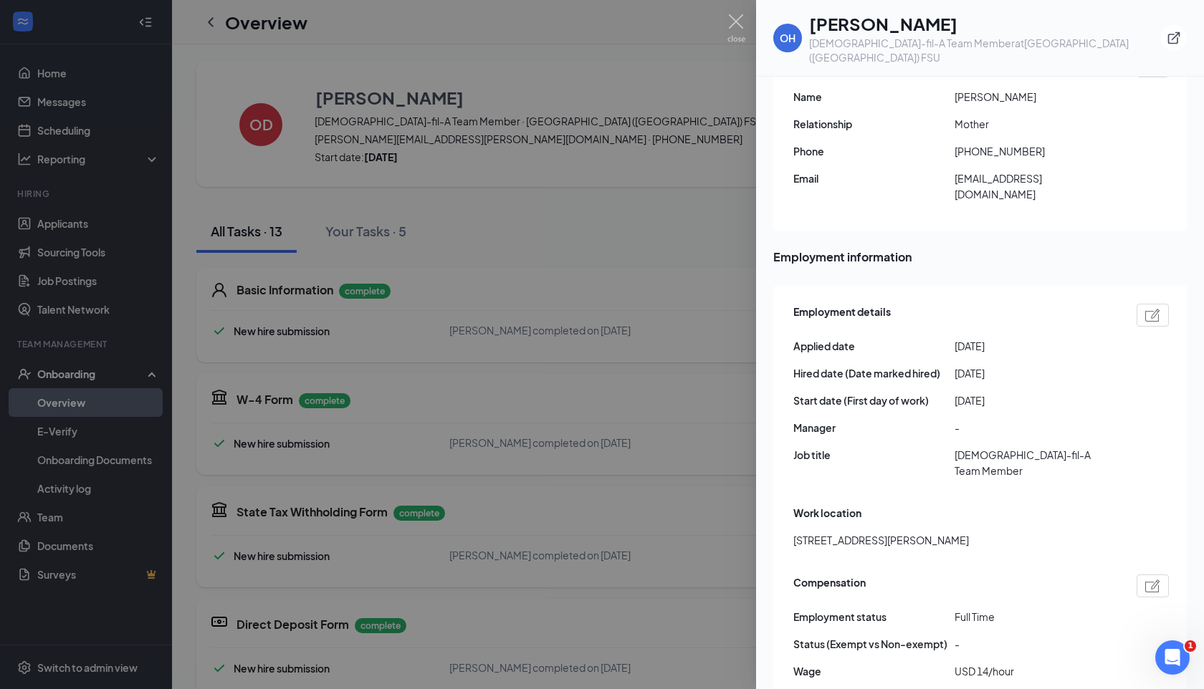
click at [564, 421] on div at bounding box center [602, 344] width 1204 height 689
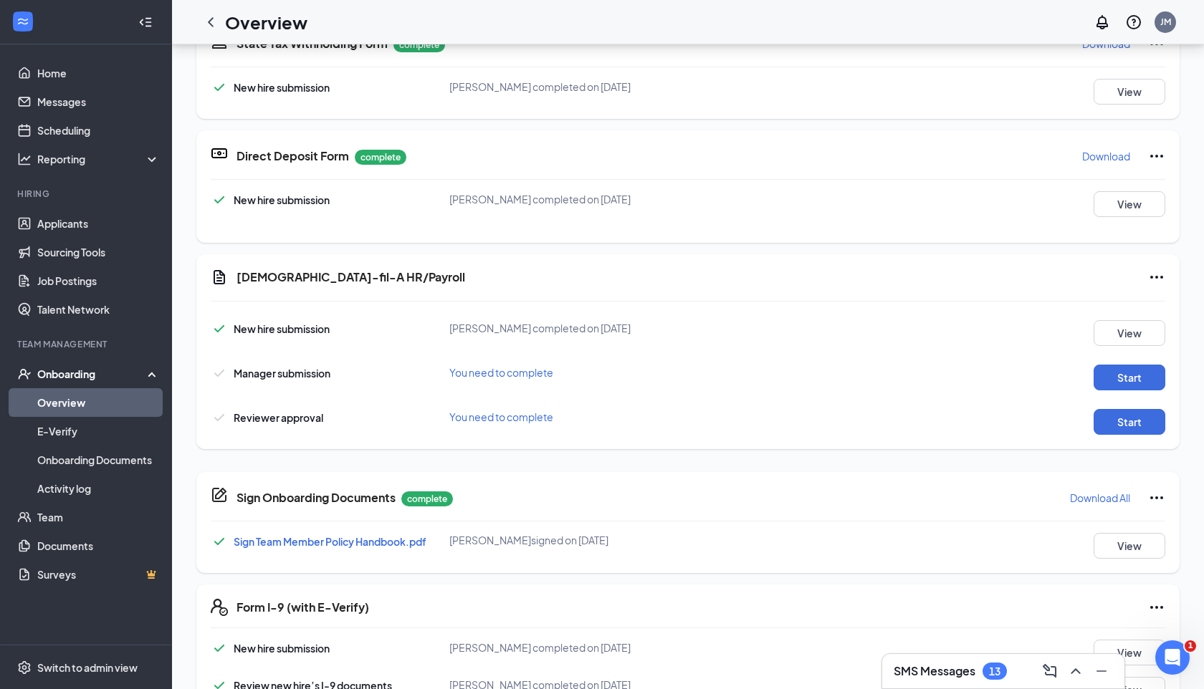
scroll to position [363, 0]
click at [1109, 381] on button "Start" at bounding box center [1130, 376] width 72 height 26
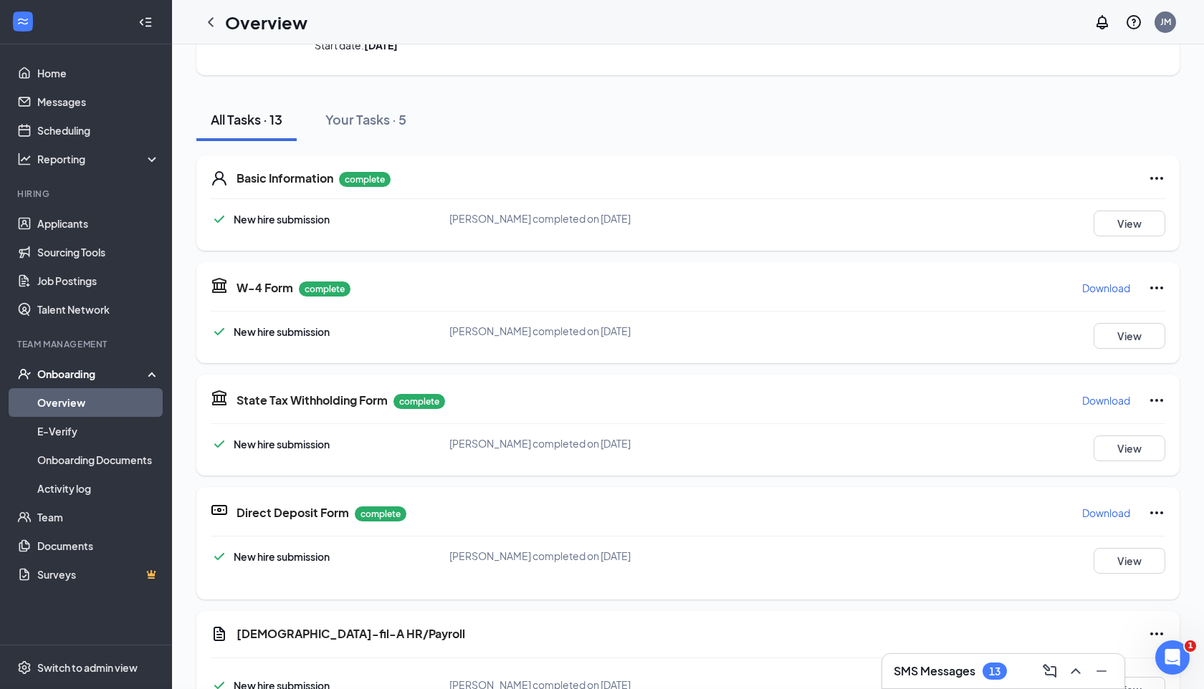
scroll to position [401, 0]
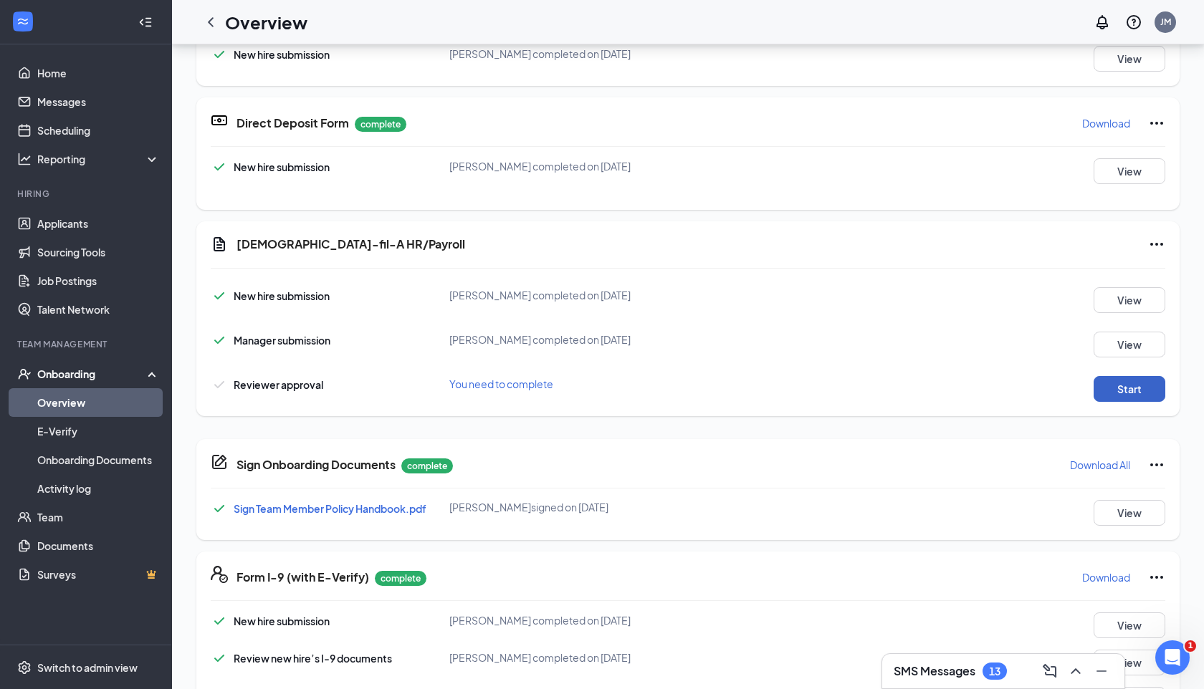
click at [1126, 395] on button "Start" at bounding box center [1130, 389] width 72 height 26
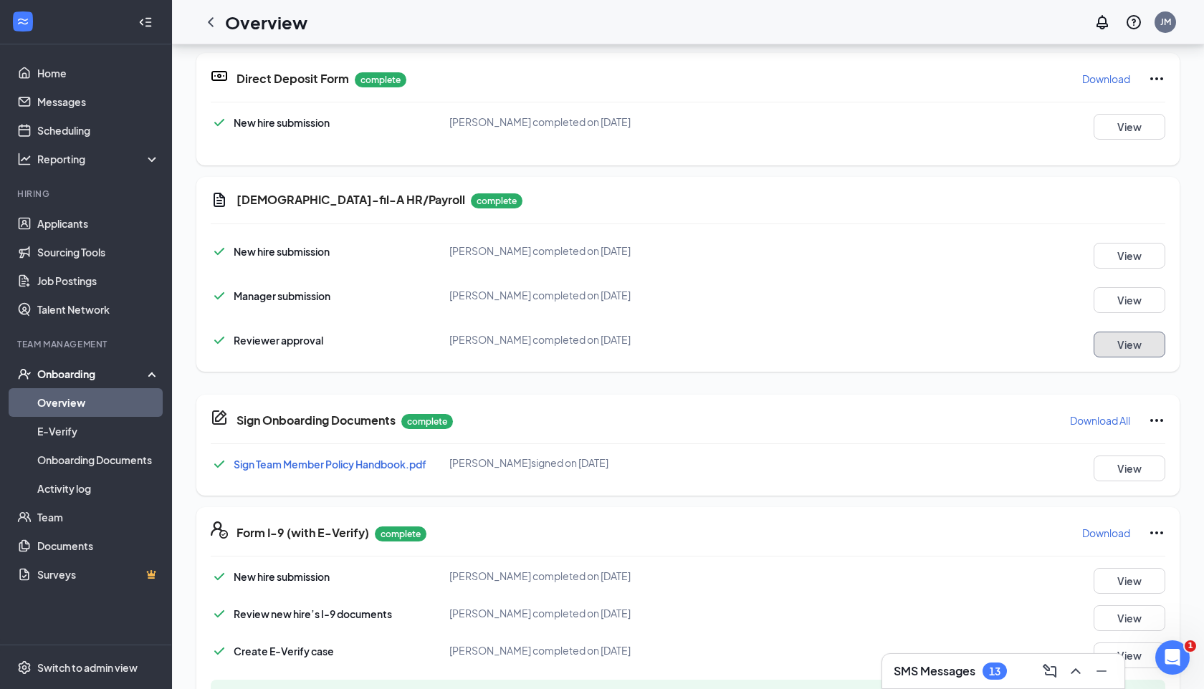
scroll to position [0, 0]
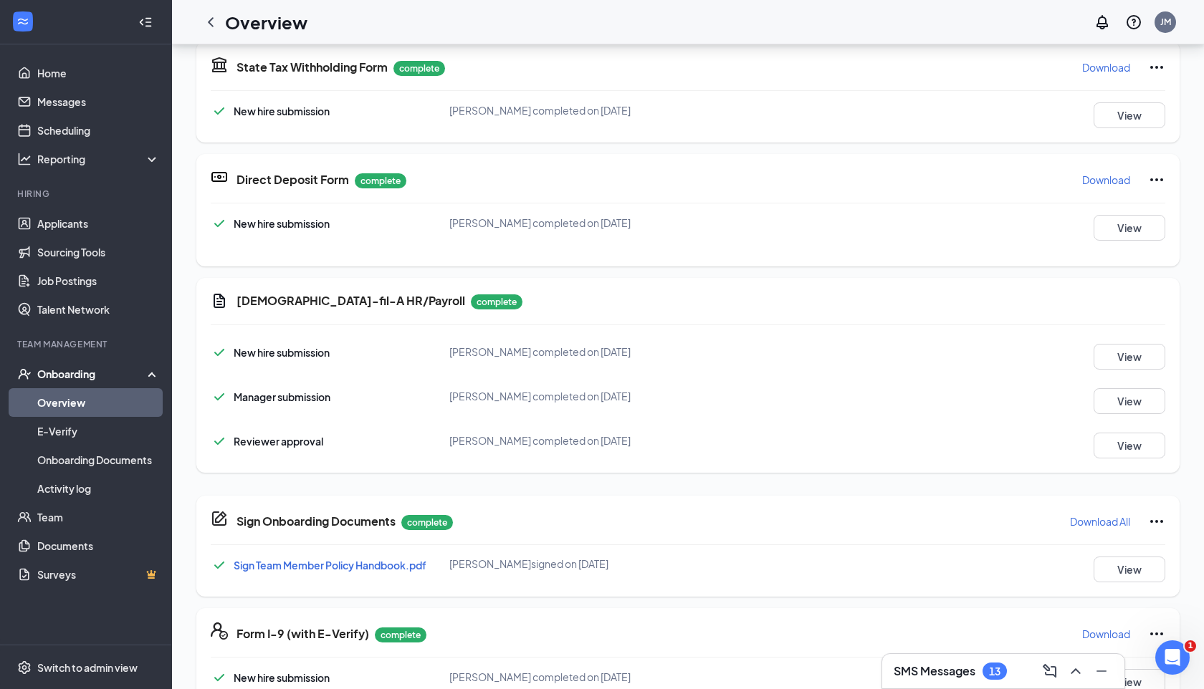
click at [207, 14] on icon "ChevronLeft" at bounding box center [210, 22] width 17 height 17
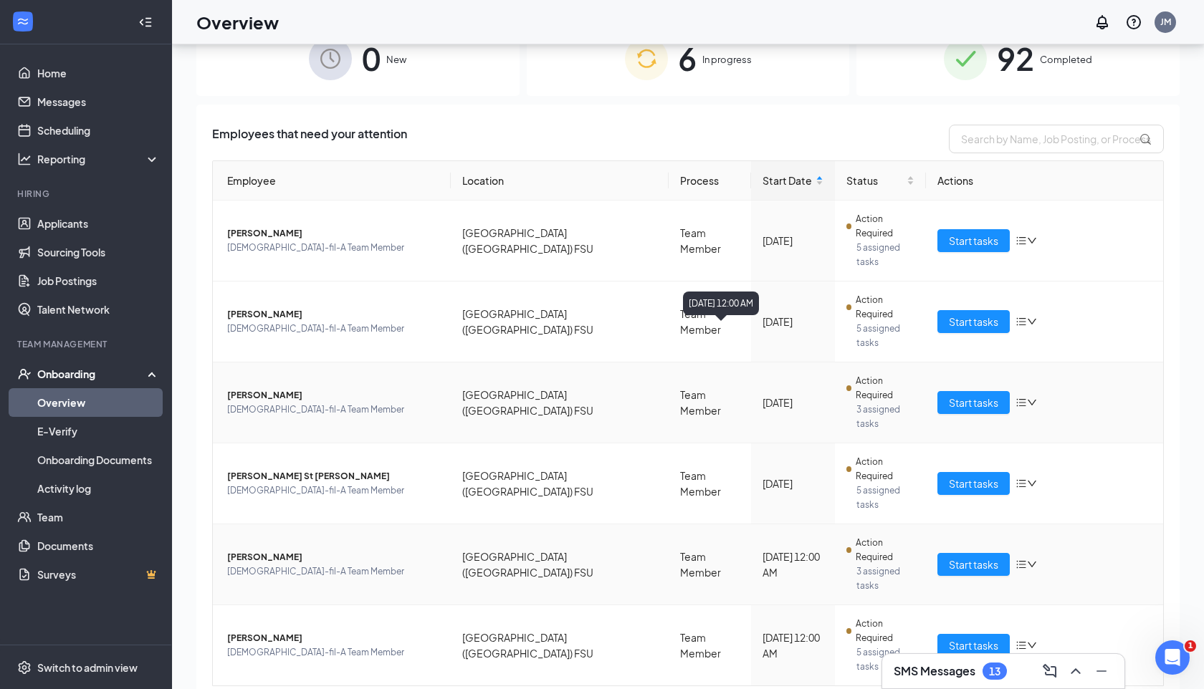
scroll to position [39, 0]
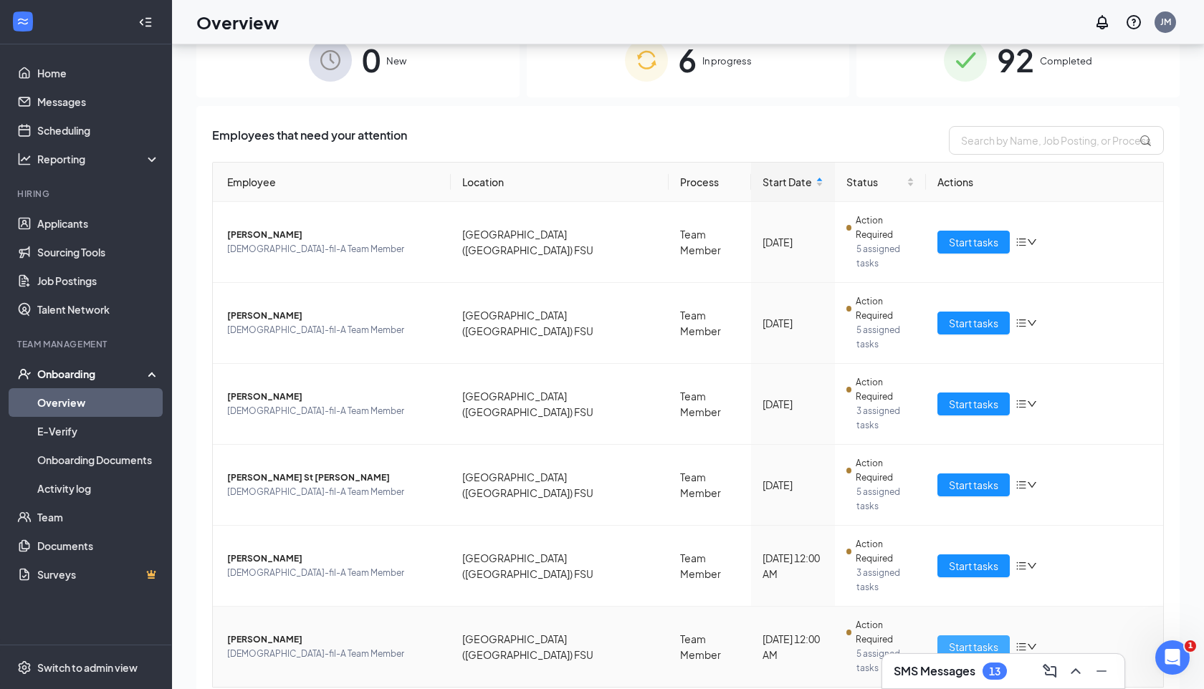
click at [950, 639] on span "Start tasks" at bounding box center [973, 647] width 49 height 16
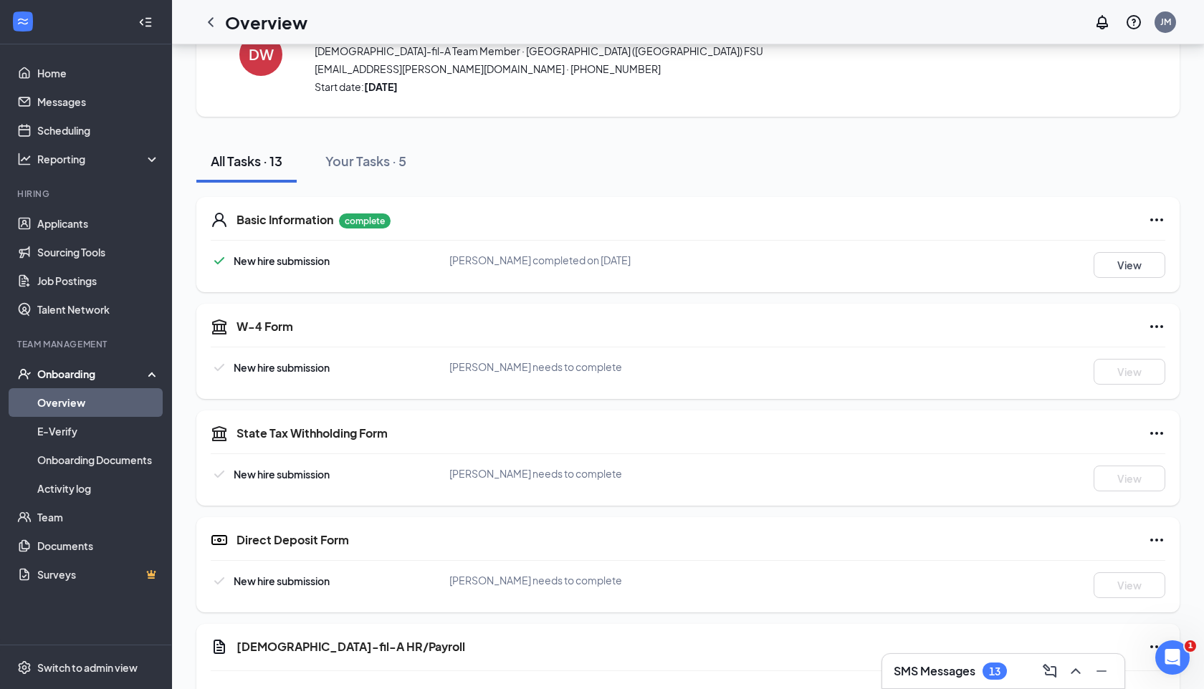
scroll to position [57, 0]
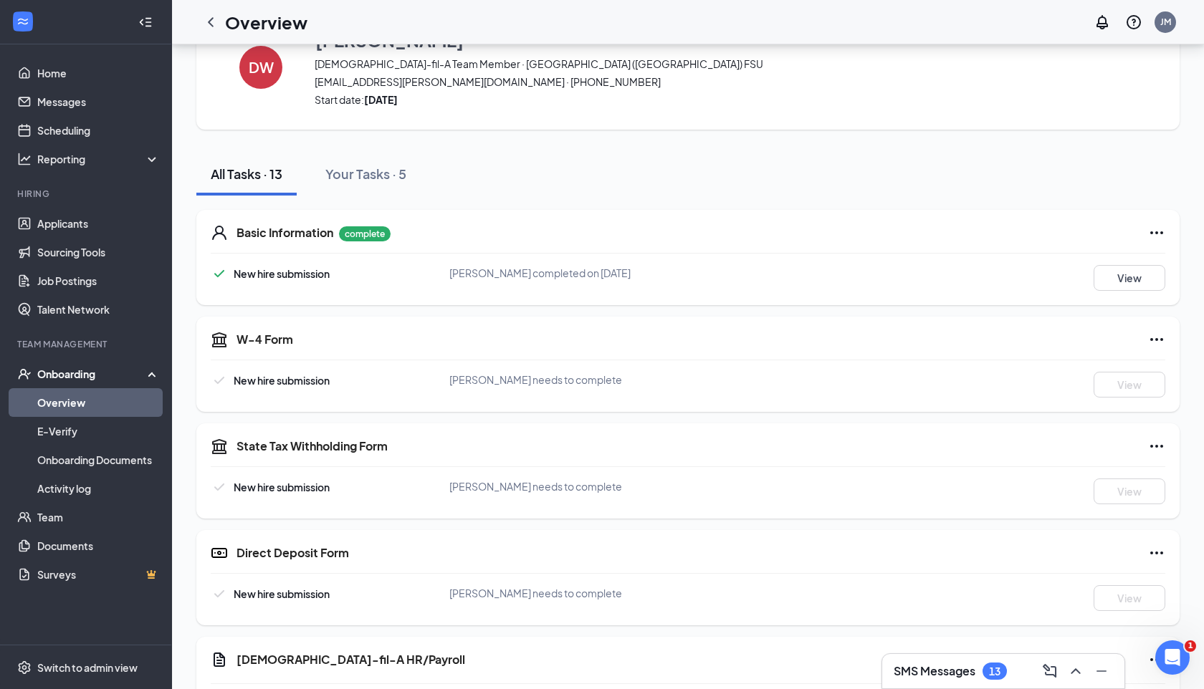
click at [210, 23] on icon "ChevronLeft" at bounding box center [211, 21] width 6 height 9
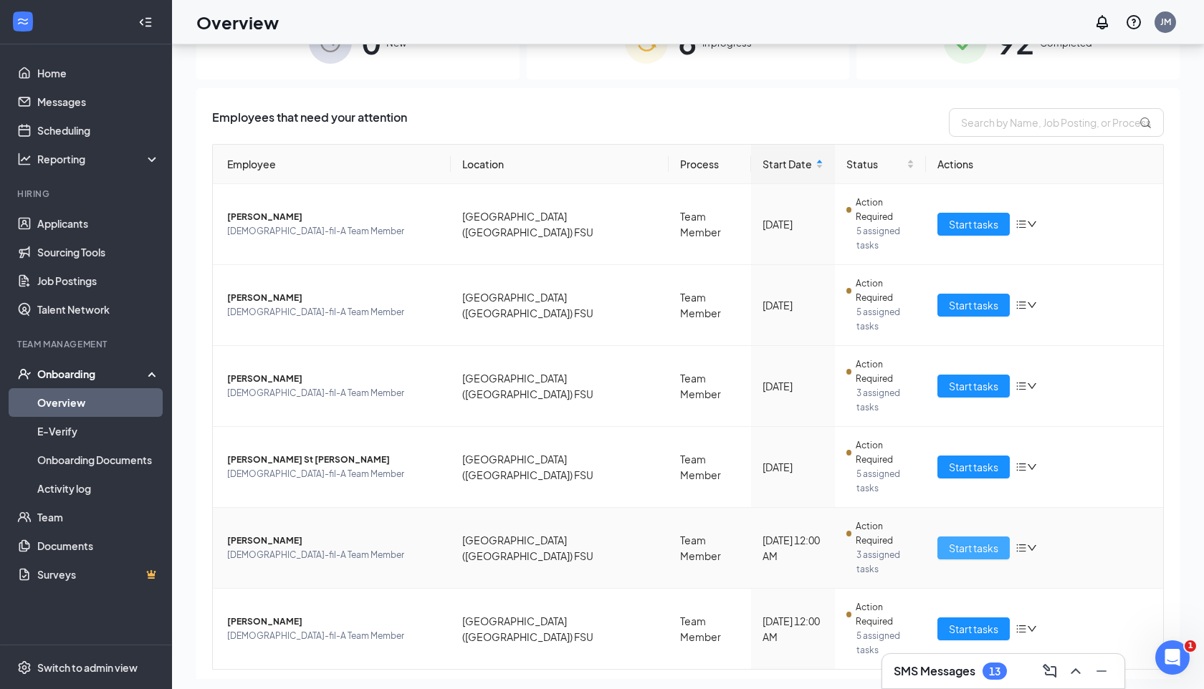
click at [958, 540] on span "Start tasks" at bounding box center [973, 548] width 49 height 16
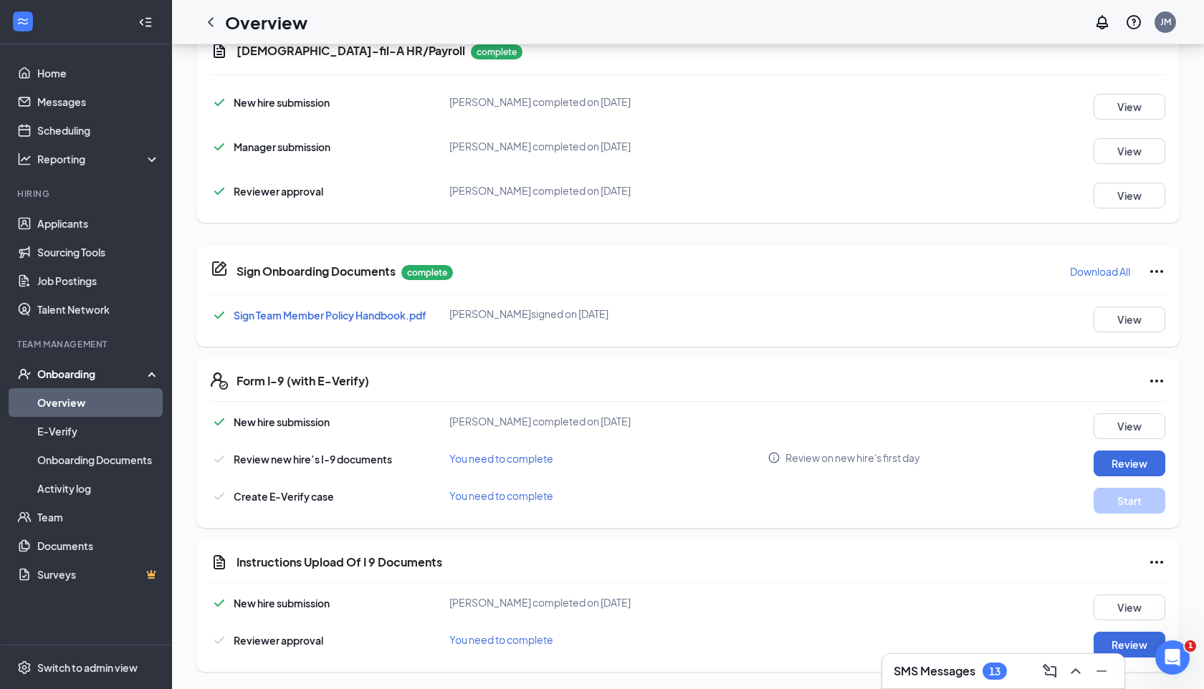
scroll to position [191, 0]
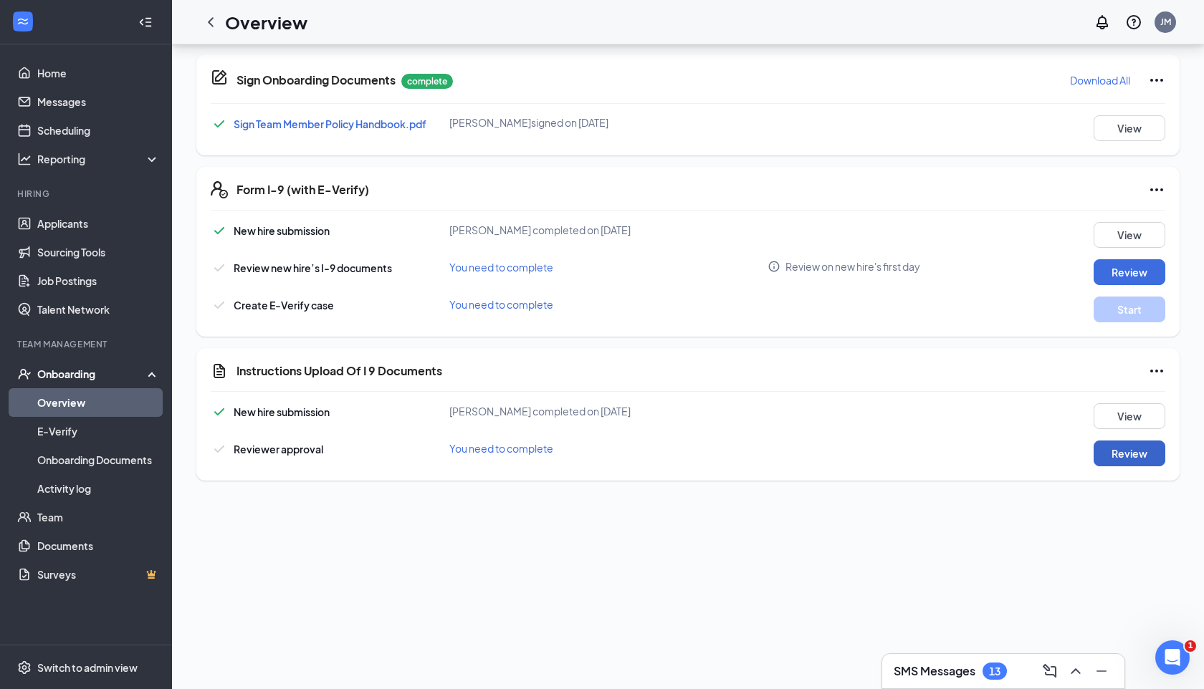
click at [1118, 452] on button "Review" at bounding box center [1130, 454] width 72 height 26
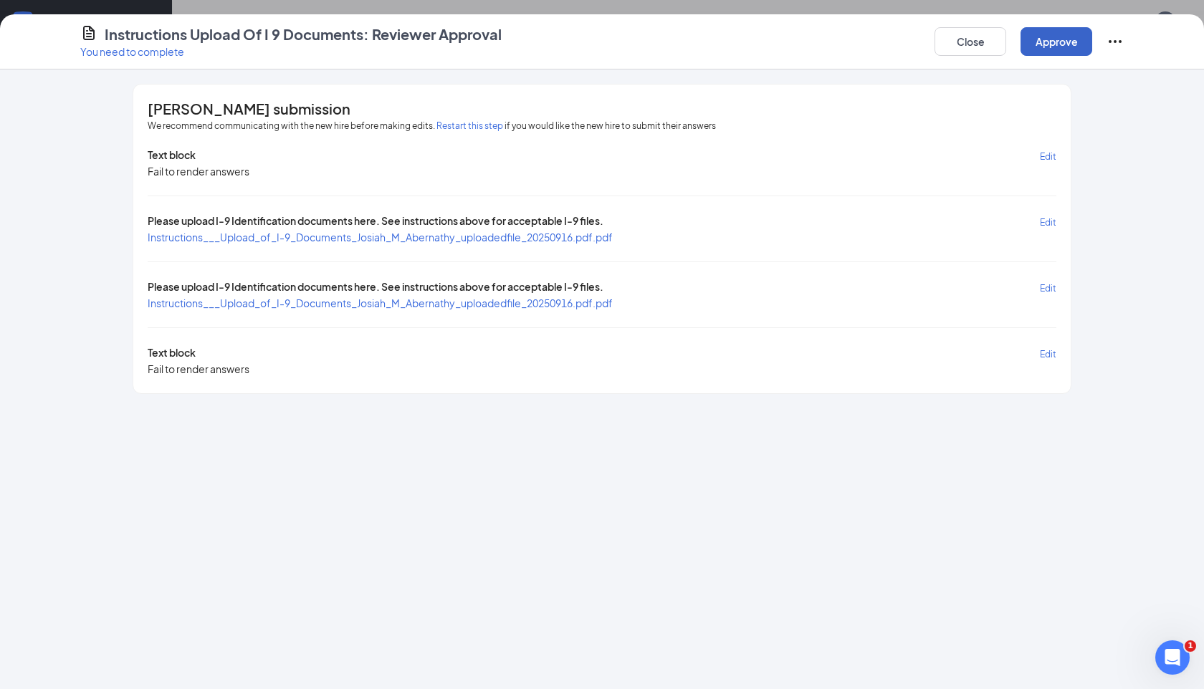
click at [1042, 49] on button "Approve" at bounding box center [1057, 41] width 72 height 29
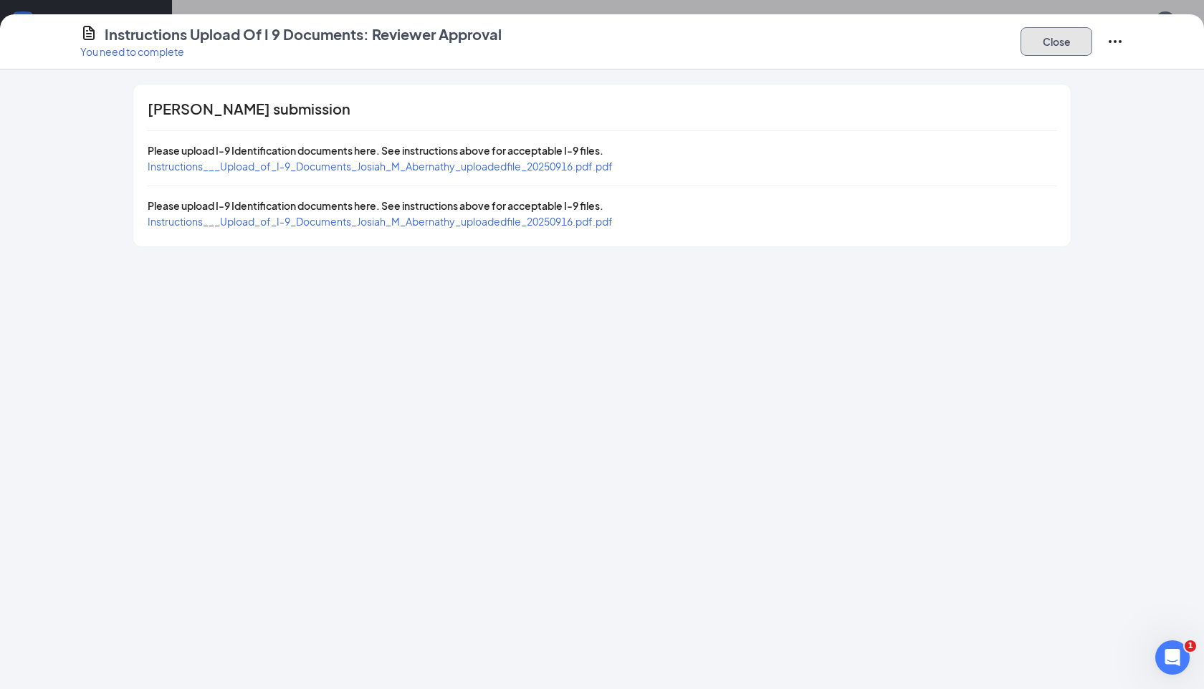
click at [1031, 39] on button "Close" at bounding box center [1057, 41] width 72 height 29
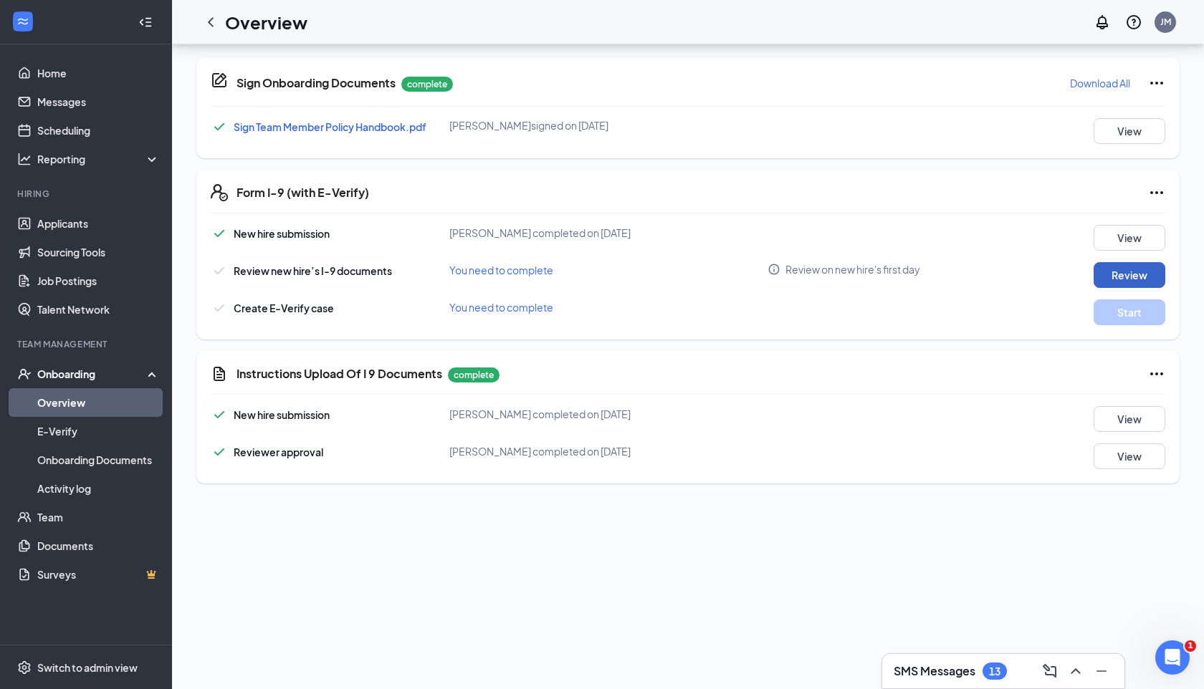
click at [1152, 272] on button "Review" at bounding box center [1130, 275] width 72 height 26
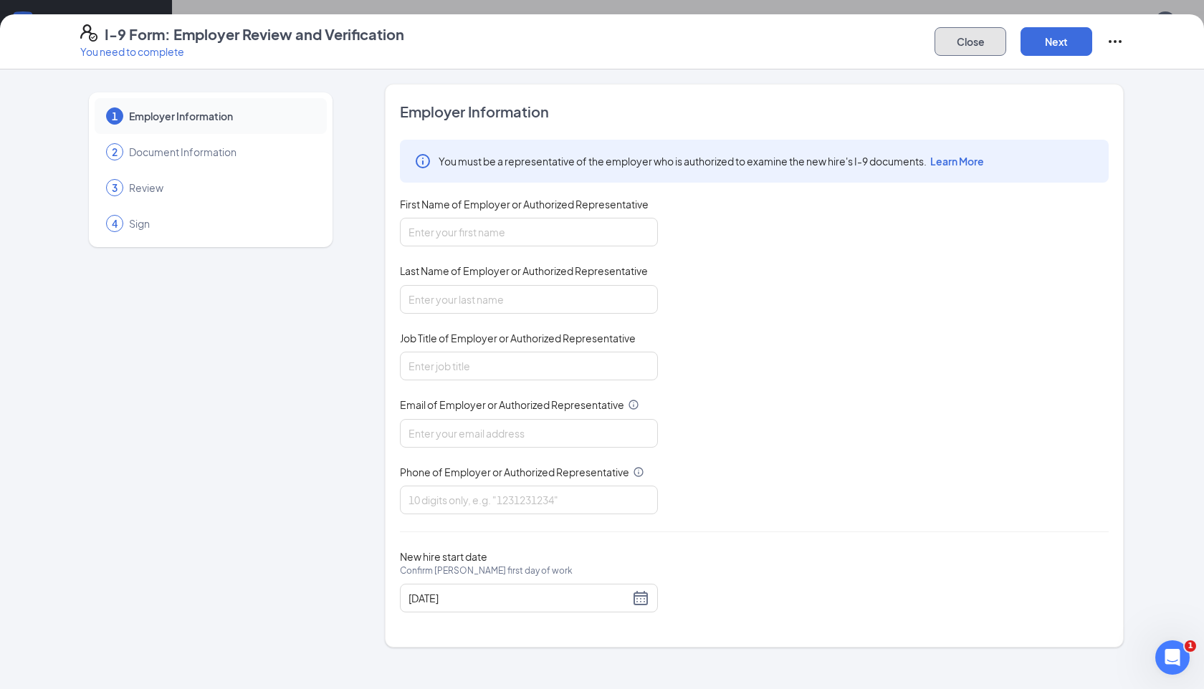
click at [960, 46] on button "Close" at bounding box center [971, 41] width 72 height 29
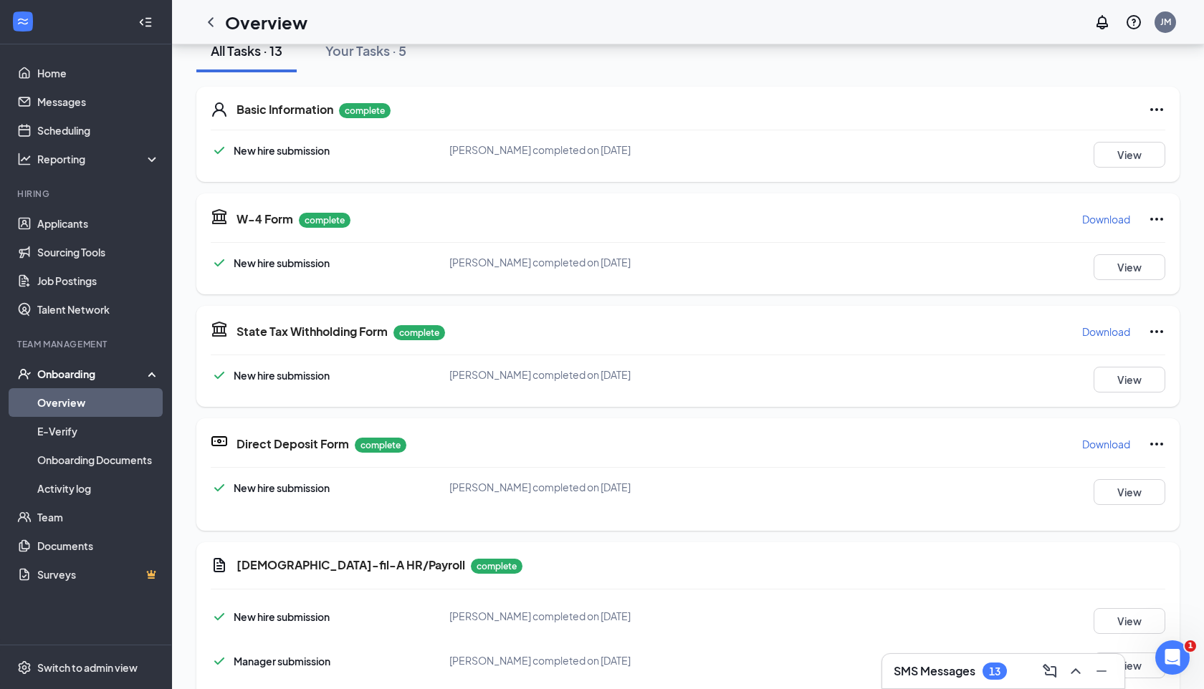
scroll to position [0, 0]
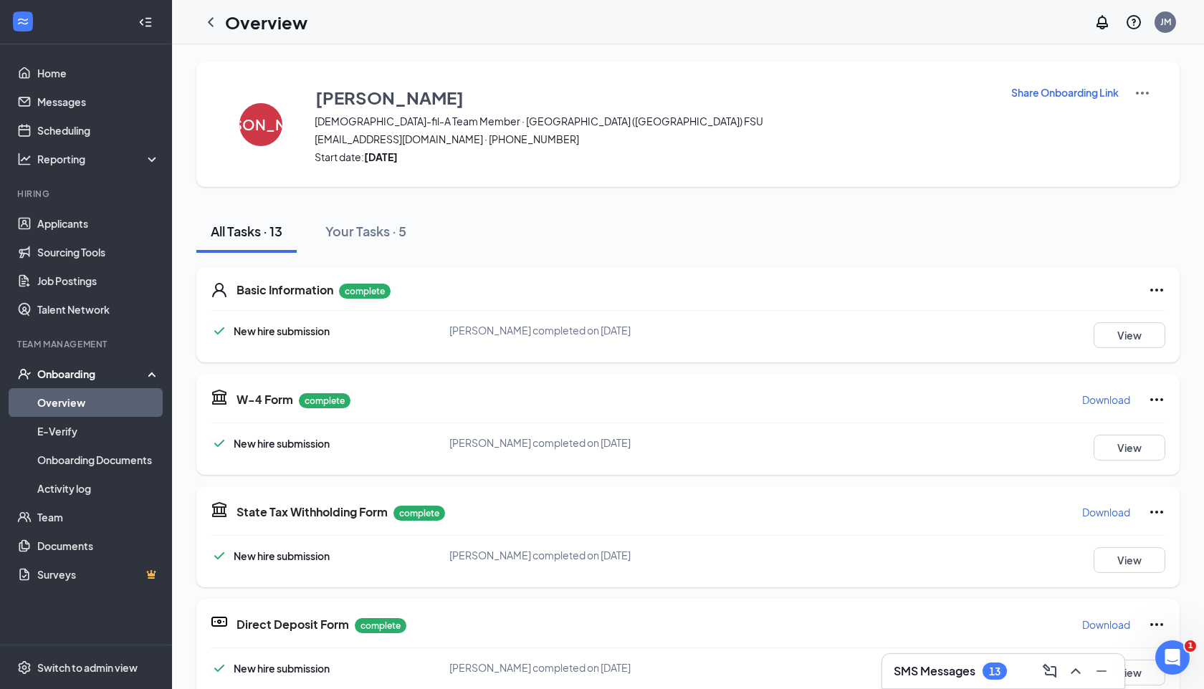
click at [214, 16] on icon "ChevronLeft" at bounding box center [210, 22] width 17 height 17
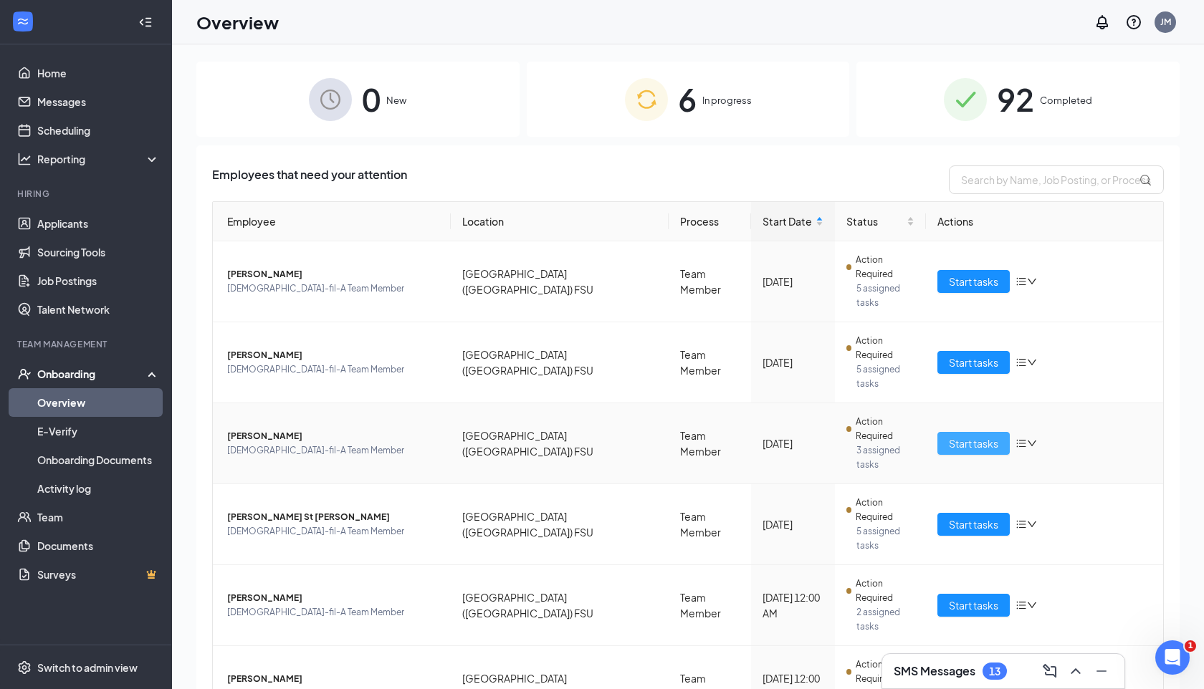
click at [974, 436] on span "Start tasks" at bounding box center [973, 444] width 49 height 16
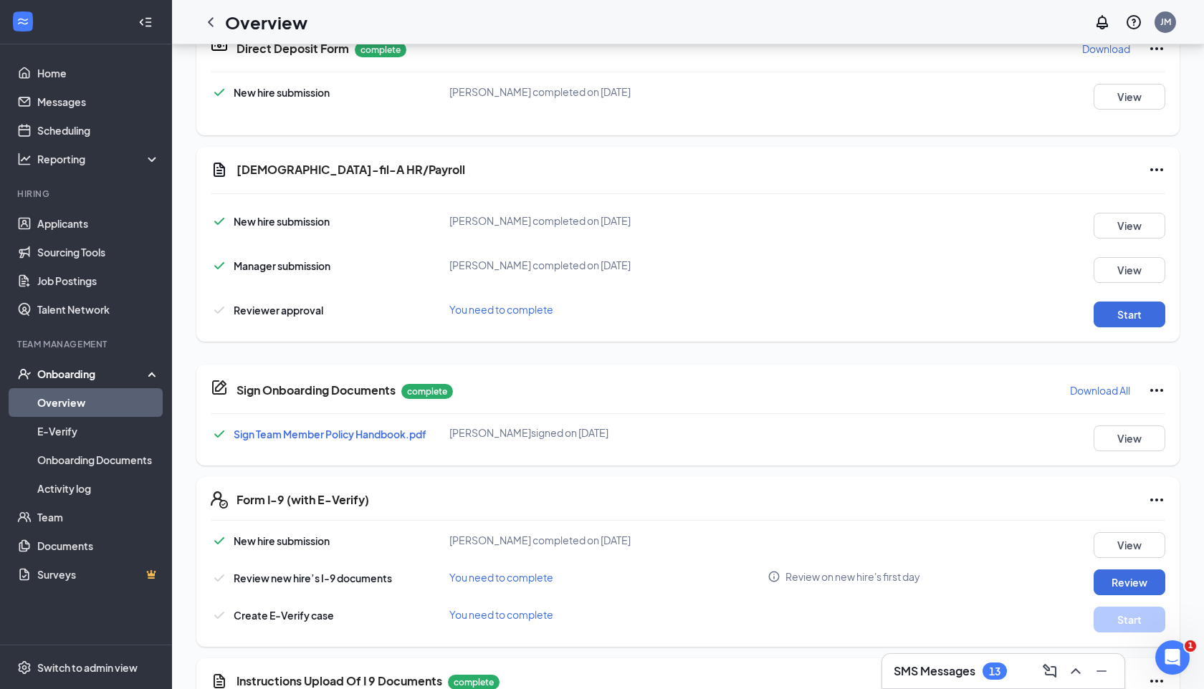
scroll to position [573, 0]
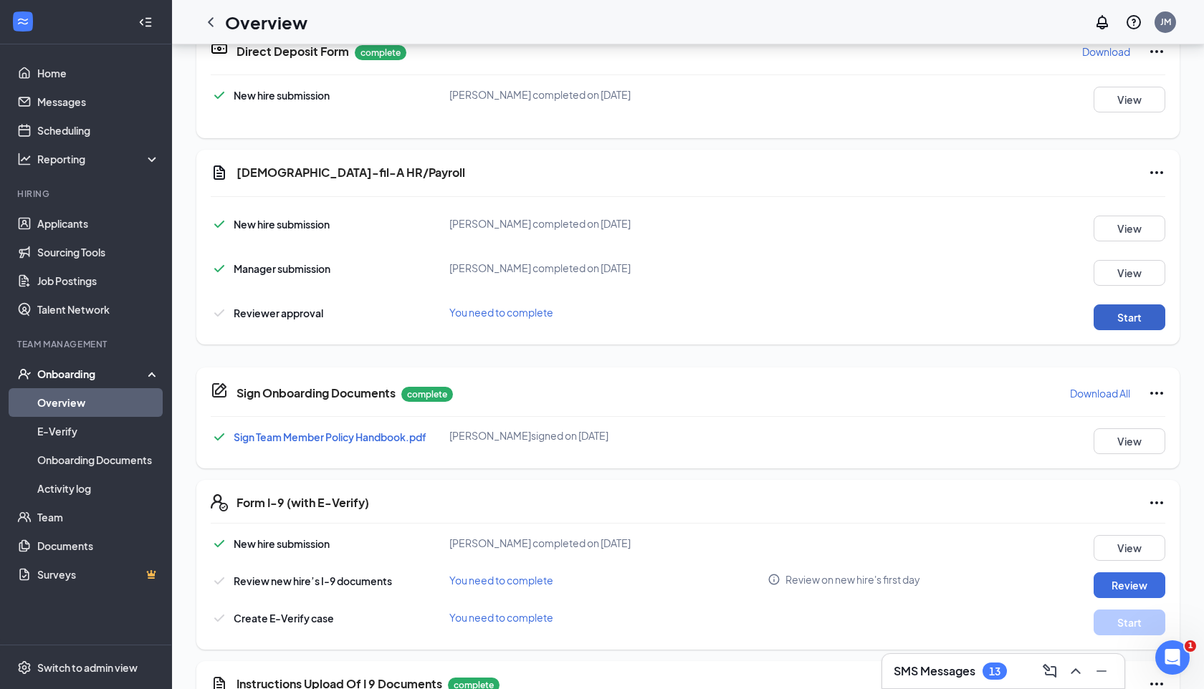
click at [1117, 323] on button "Start" at bounding box center [1130, 318] width 72 height 26
click at [1155, 169] on icon "Ellipses" at bounding box center [1156, 172] width 17 height 17
click at [1130, 201] on span "Mark as complete" at bounding box center [1103, 203] width 84 height 16
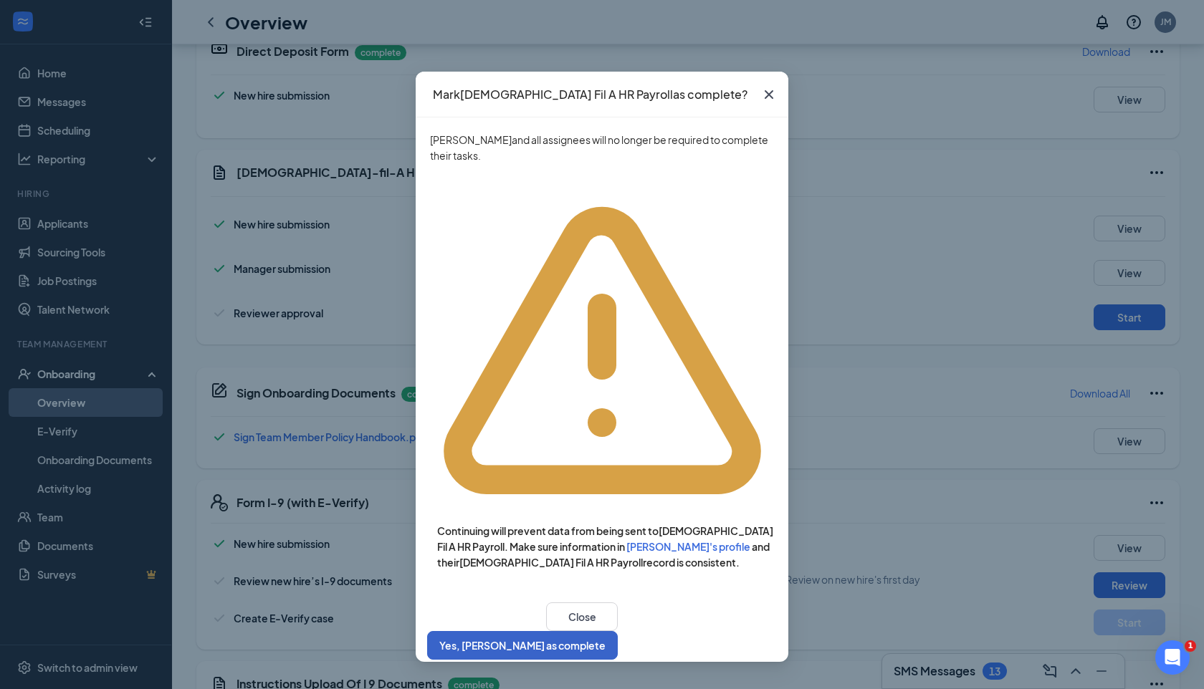
click at [618, 631] on button "Yes, [PERSON_NAME] as complete" at bounding box center [522, 645] width 191 height 29
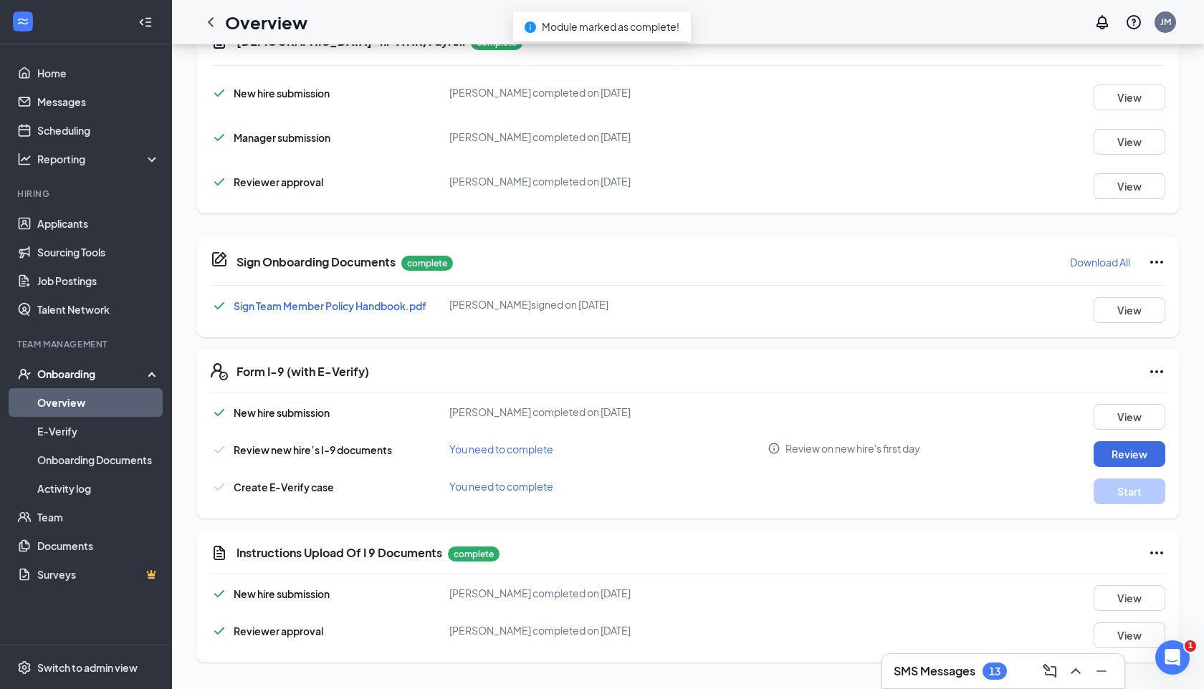
scroll to position [191, 0]
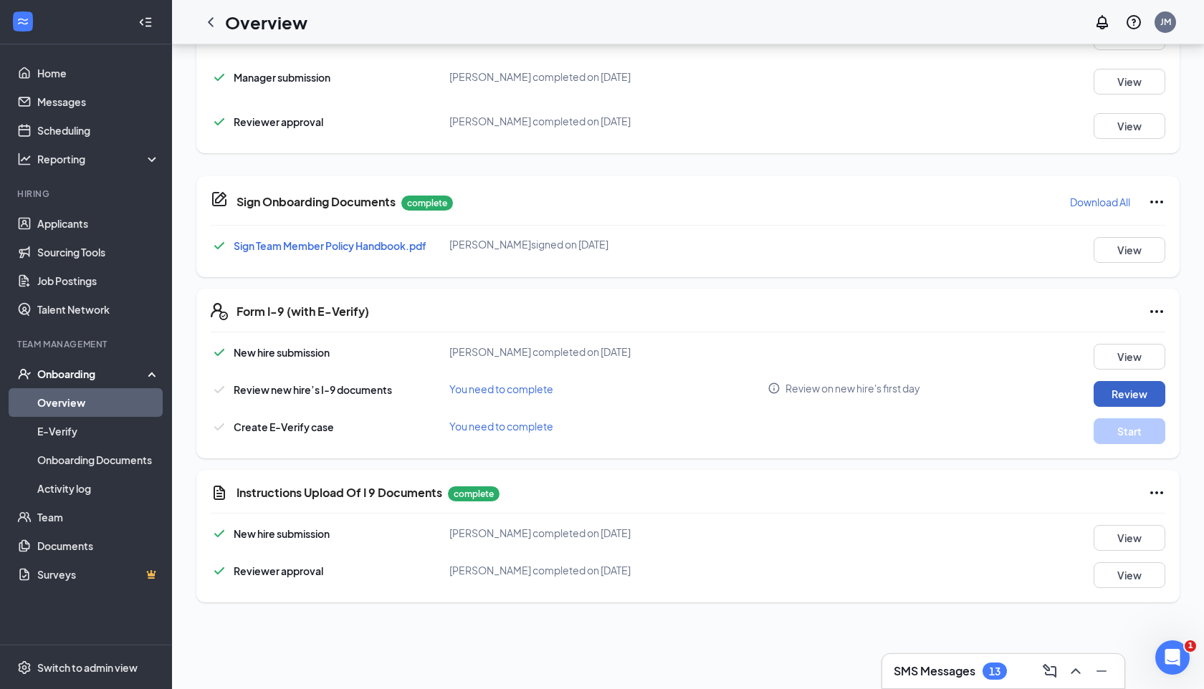
click at [1126, 391] on button "Review" at bounding box center [1130, 394] width 72 height 26
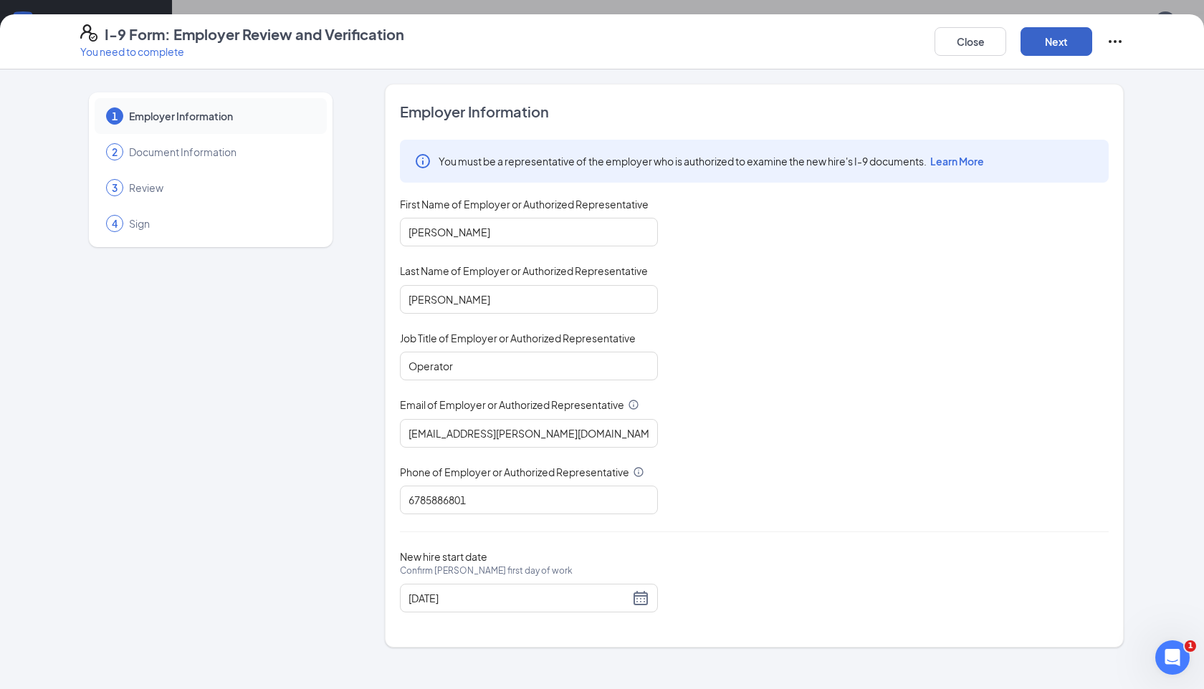
click at [1041, 44] on button "Next" at bounding box center [1057, 41] width 72 height 29
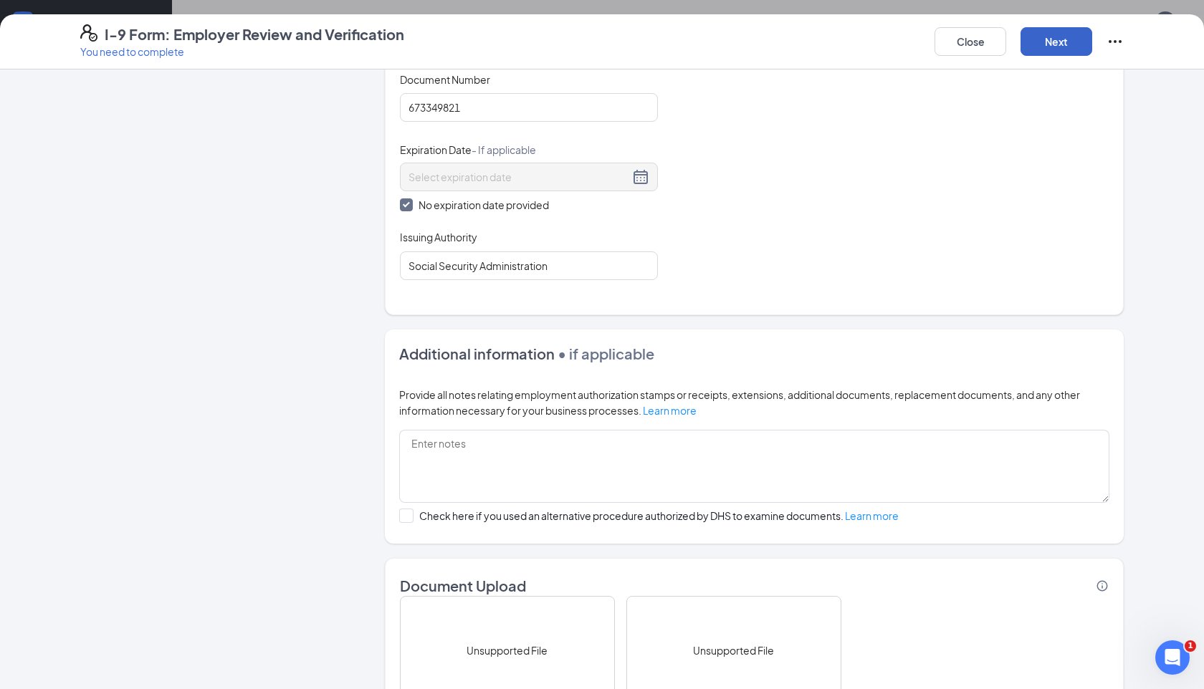
click at [1049, 32] on button "Next" at bounding box center [1057, 41] width 72 height 29
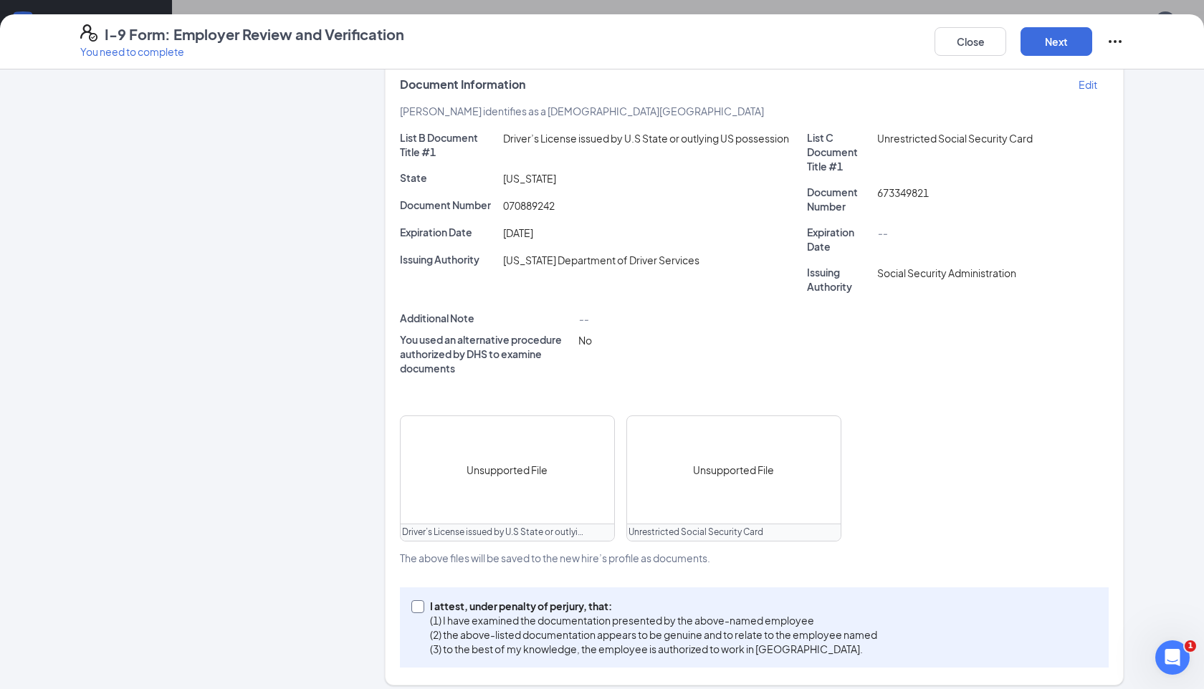
click at [520, 599] on p "I attest, under penalty of perjury, that:" at bounding box center [653, 606] width 447 height 14
click at [421, 601] on input "I attest, under penalty of [PERSON_NAME], that: (1) I have examined the documen…" at bounding box center [416, 606] width 10 height 10
checkbox input "true"
click at [1061, 38] on button "Next" at bounding box center [1057, 41] width 72 height 29
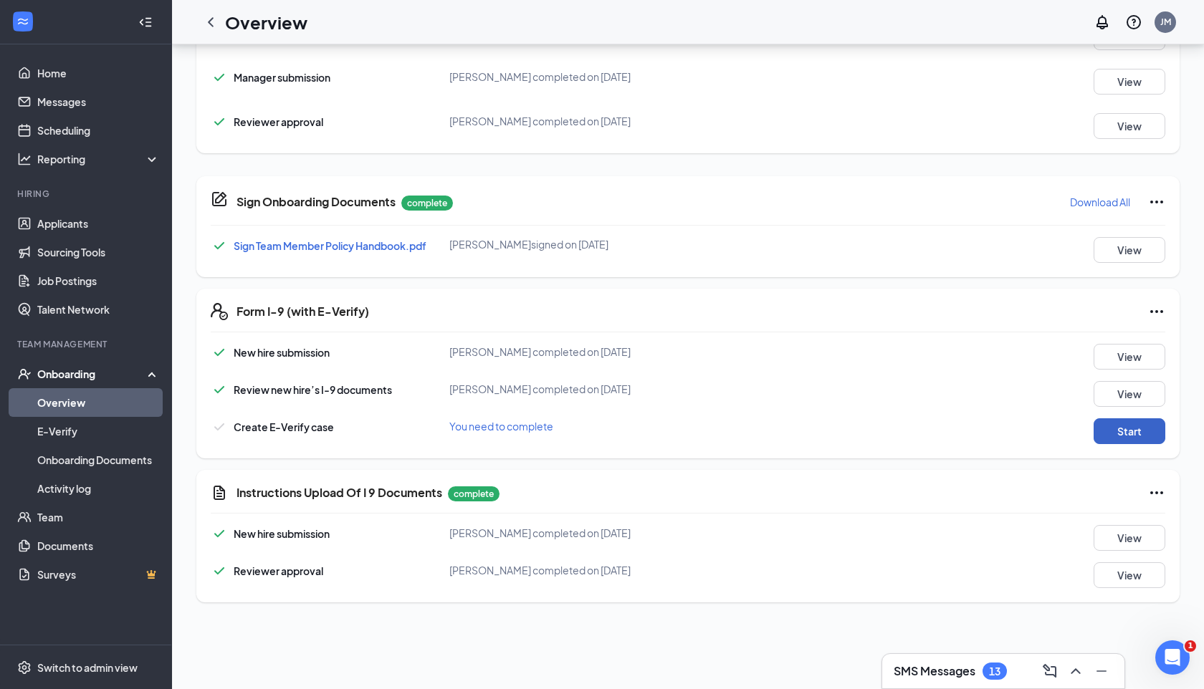
click at [1161, 431] on button "Start" at bounding box center [1130, 432] width 72 height 26
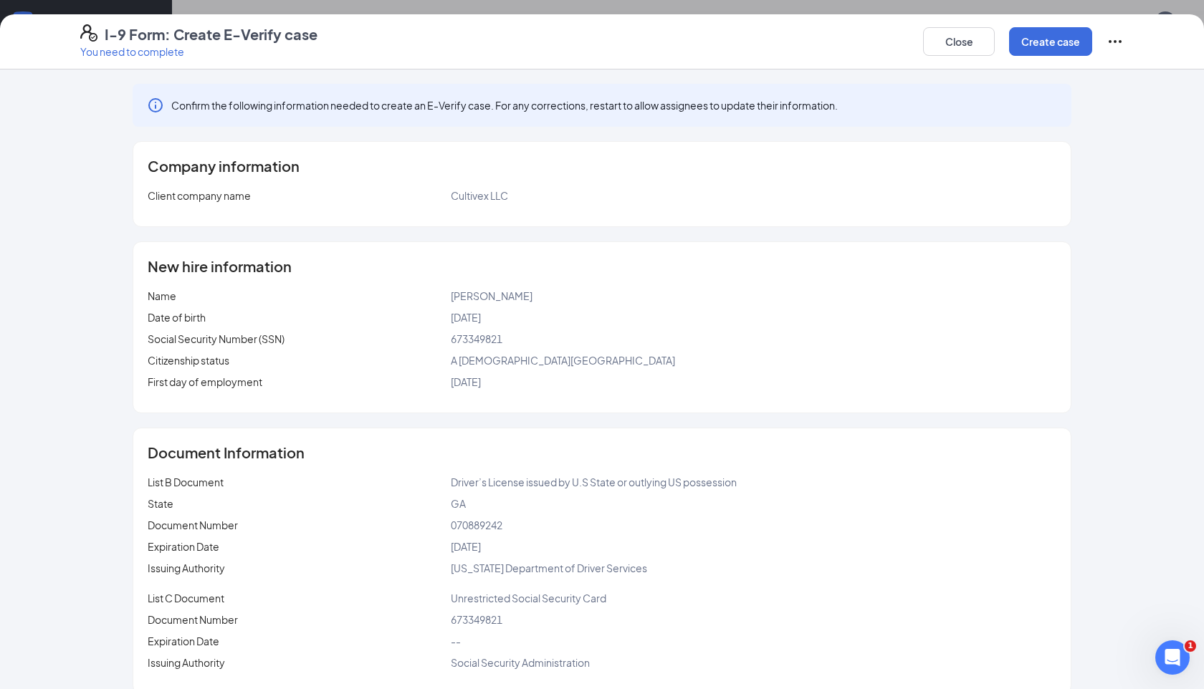
scroll to position [400, 0]
click at [1044, 41] on button "Create case" at bounding box center [1050, 41] width 83 height 29
drag, startPoint x: 455, startPoint y: 196, endPoint x: 573, endPoint y: 201, distance: 118.4
click at [580, 201] on div "Cultivex LLC" at bounding box center [754, 196] width 606 height 16
drag, startPoint x: 539, startPoint y: 204, endPoint x: 479, endPoint y: 204, distance: 60.2
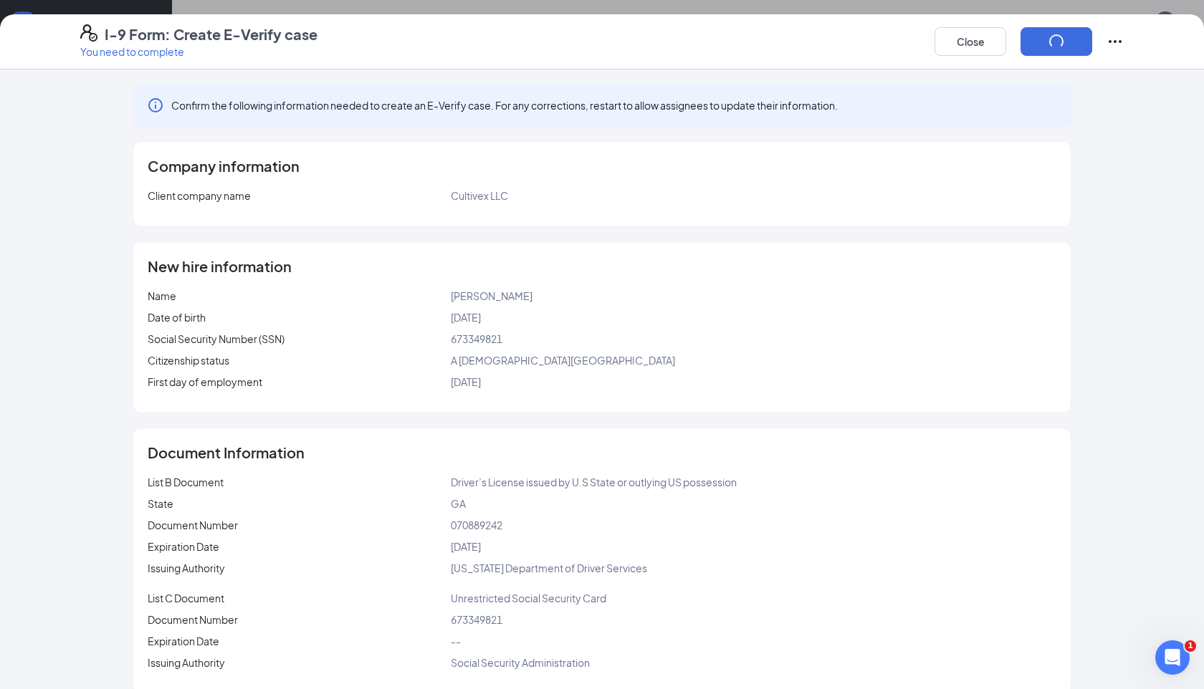
click at [539, 204] on div "Company information Client company name Cultivex LLC" at bounding box center [601, 184] width 937 height 85
drag, startPoint x: 454, startPoint y: 198, endPoint x: 540, endPoint y: 189, distance: 86.4
click at [539, 189] on div "Cultivex LLC" at bounding box center [754, 196] width 606 height 16
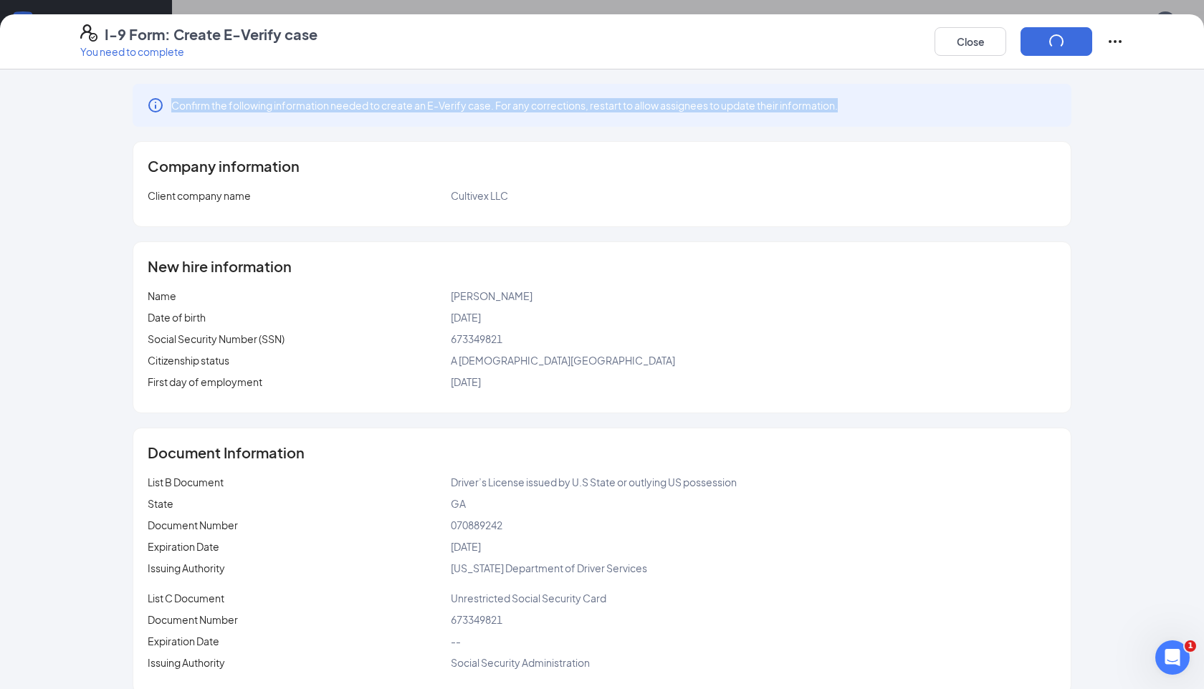
drag, startPoint x: 174, startPoint y: 105, endPoint x: 854, endPoint y: 102, distance: 680.2
click at [847, 101] on div "Confirm the following information needed to create an E-Verify case. For any co…" at bounding box center [602, 105] width 939 height 43
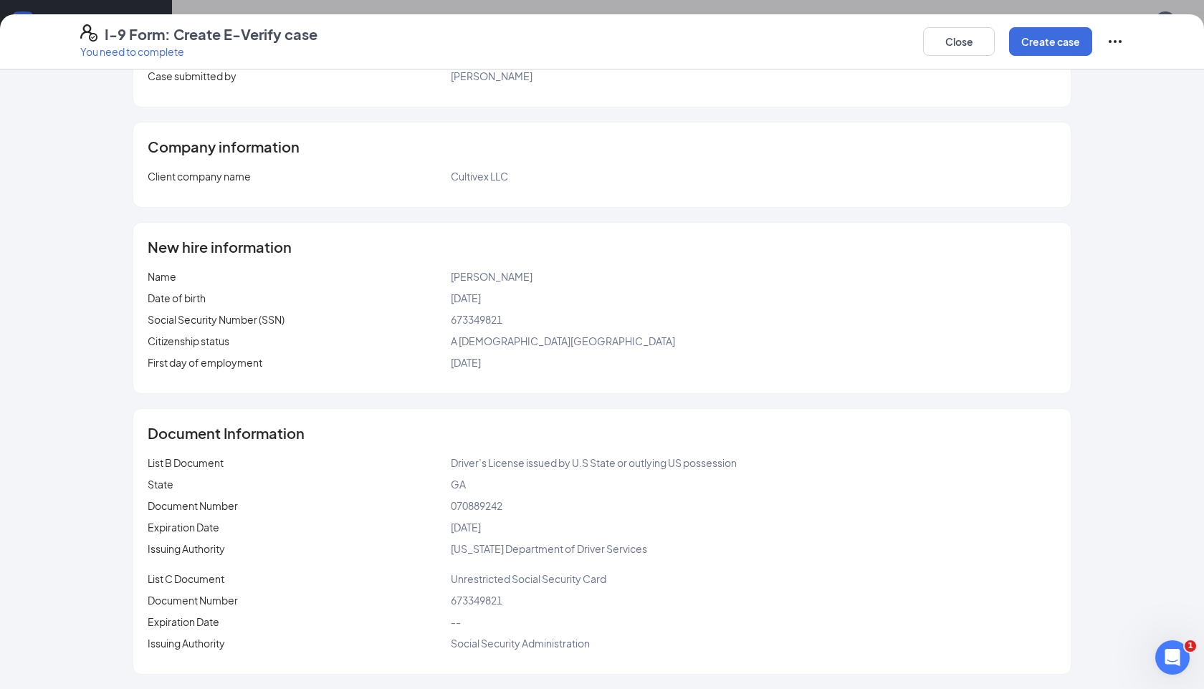
scroll to position [184, 0]
click at [968, 42] on button "Close" at bounding box center [959, 41] width 72 height 29
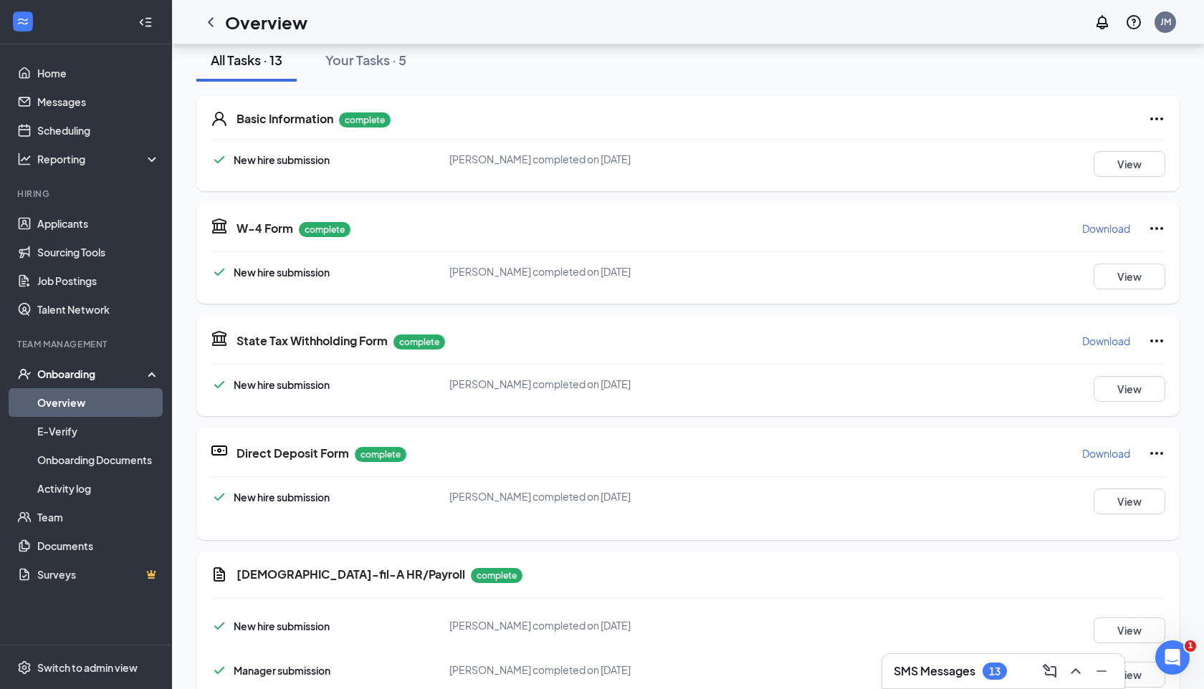
scroll to position [0, 0]
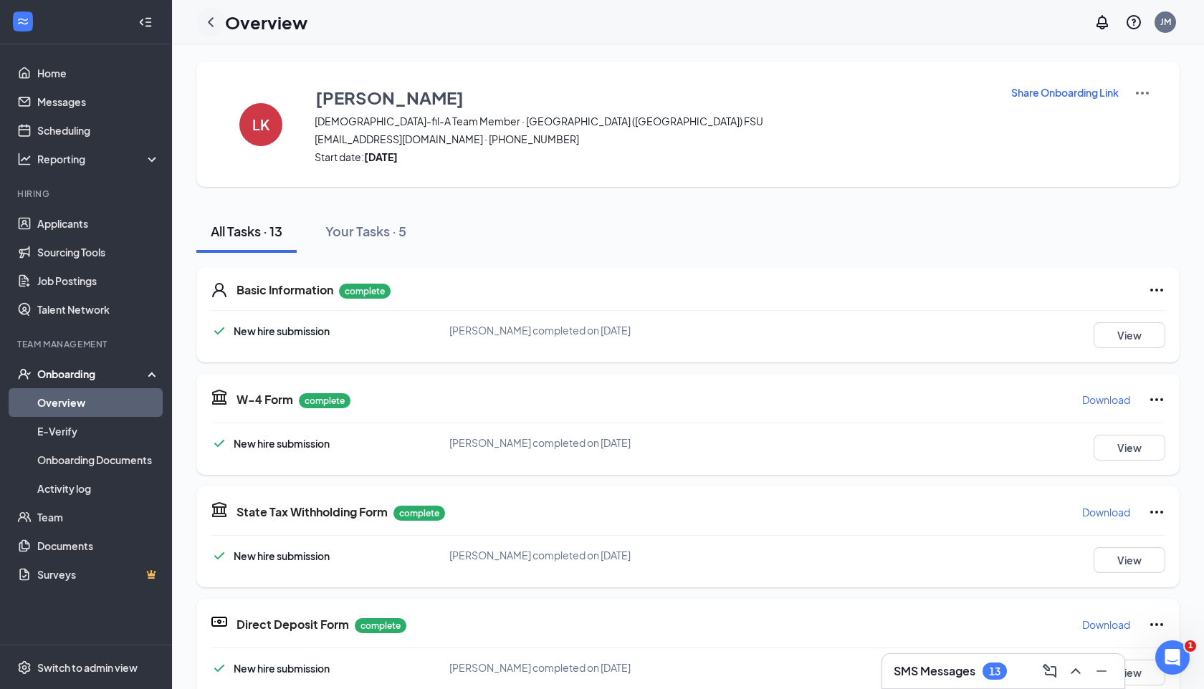
click at [200, 19] on div at bounding box center [210, 22] width 29 height 29
click at [212, 22] on icon "ChevronLeft" at bounding box center [210, 22] width 17 height 17
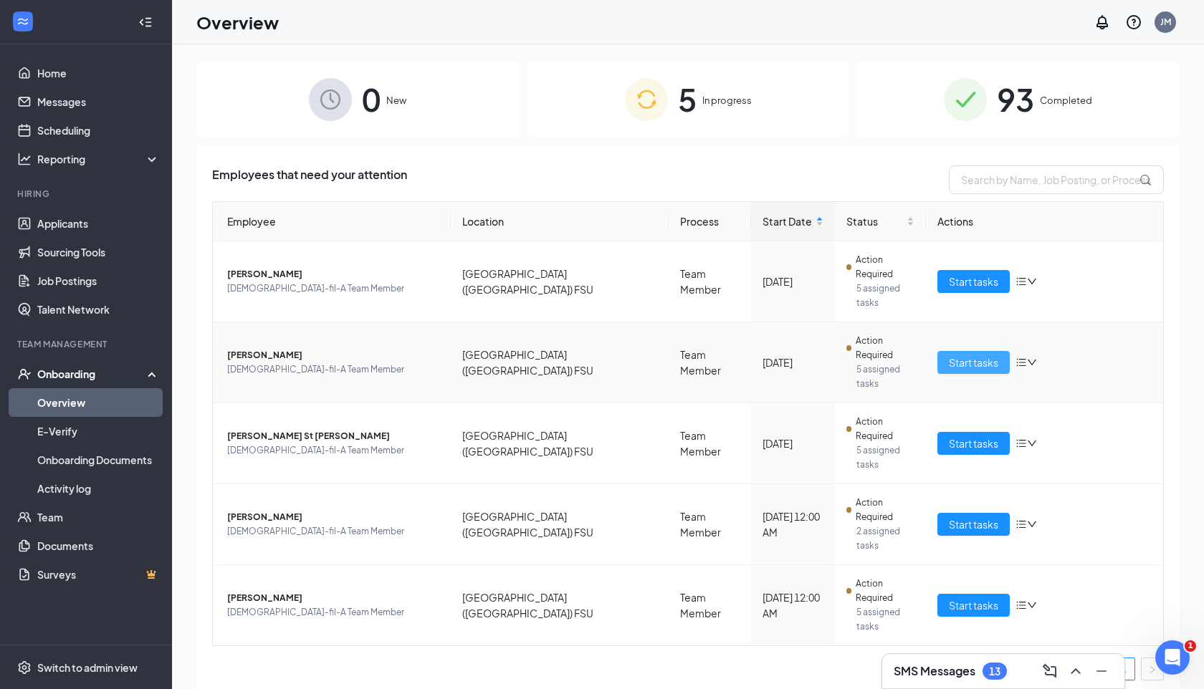
click at [976, 355] on span "Start tasks" at bounding box center [973, 363] width 49 height 16
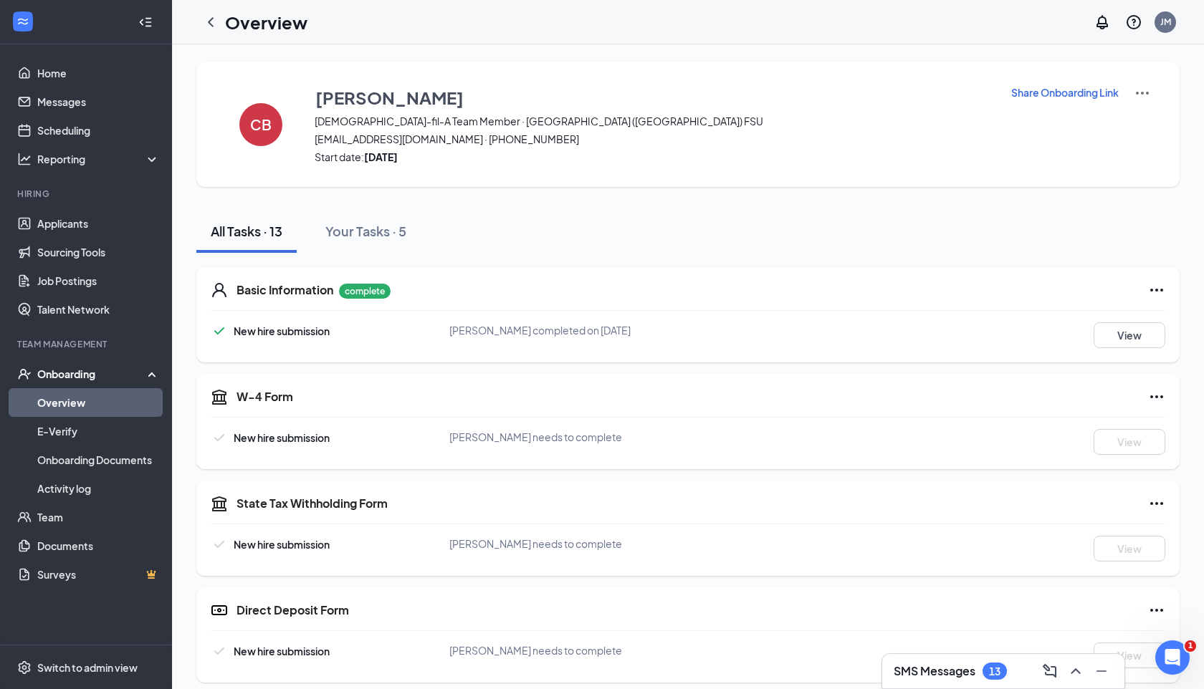
click at [207, 22] on icon "ChevronLeft" at bounding box center [210, 22] width 17 height 17
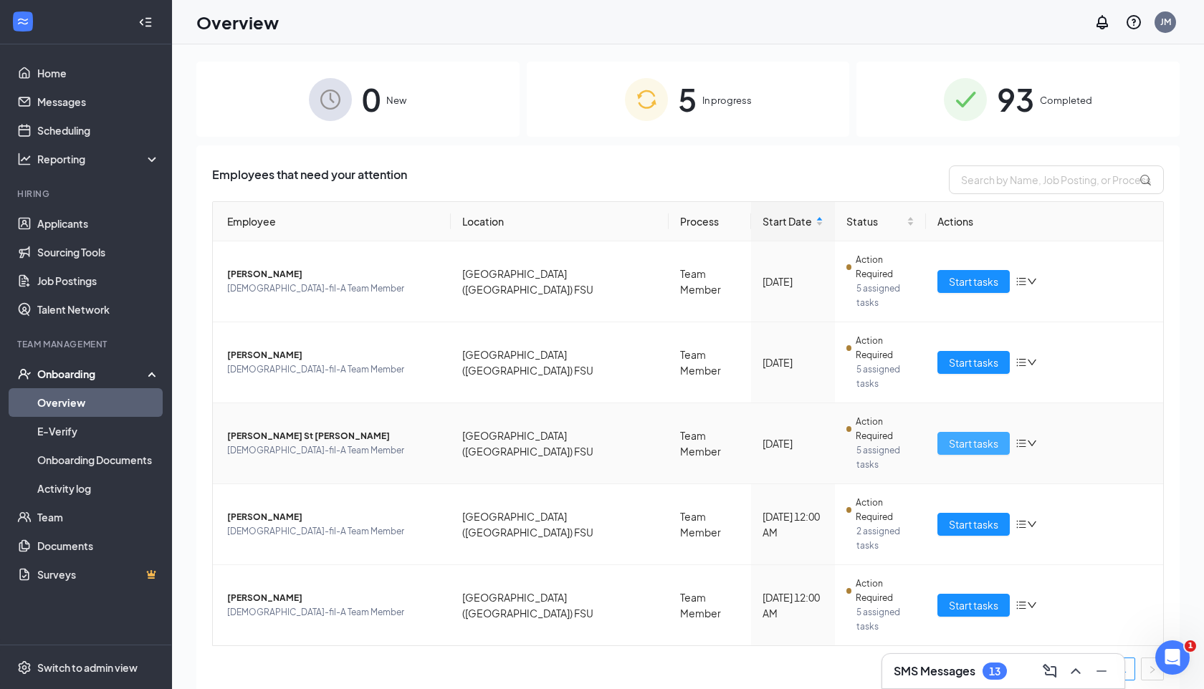
click at [993, 436] on span "Start tasks" at bounding box center [973, 444] width 49 height 16
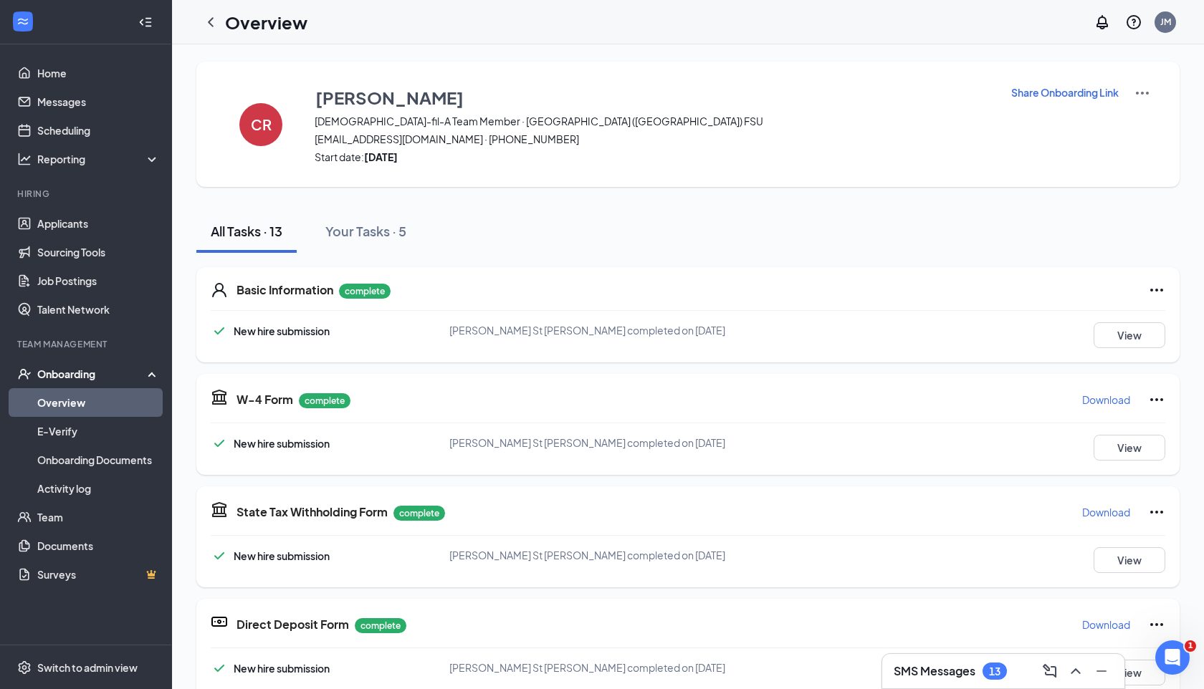
click at [1090, 96] on p "Share Onboarding Link" at bounding box center [1065, 92] width 108 height 14
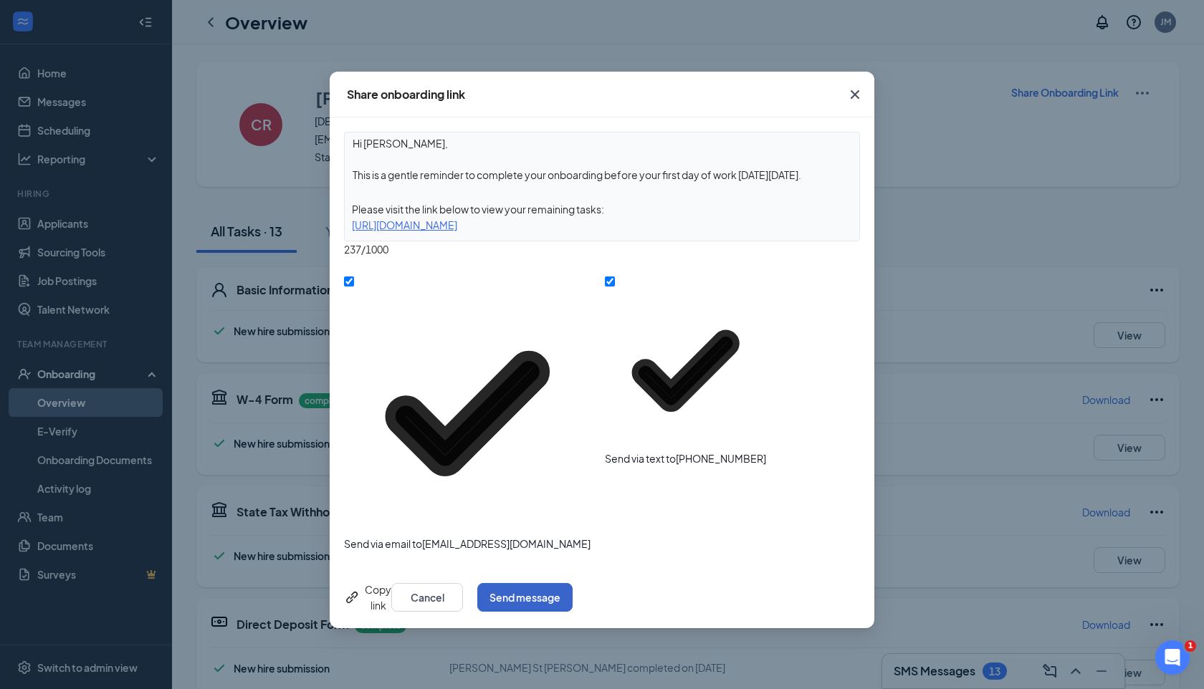
click at [573, 583] on button "Send message" at bounding box center [524, 597] width 95 height 29
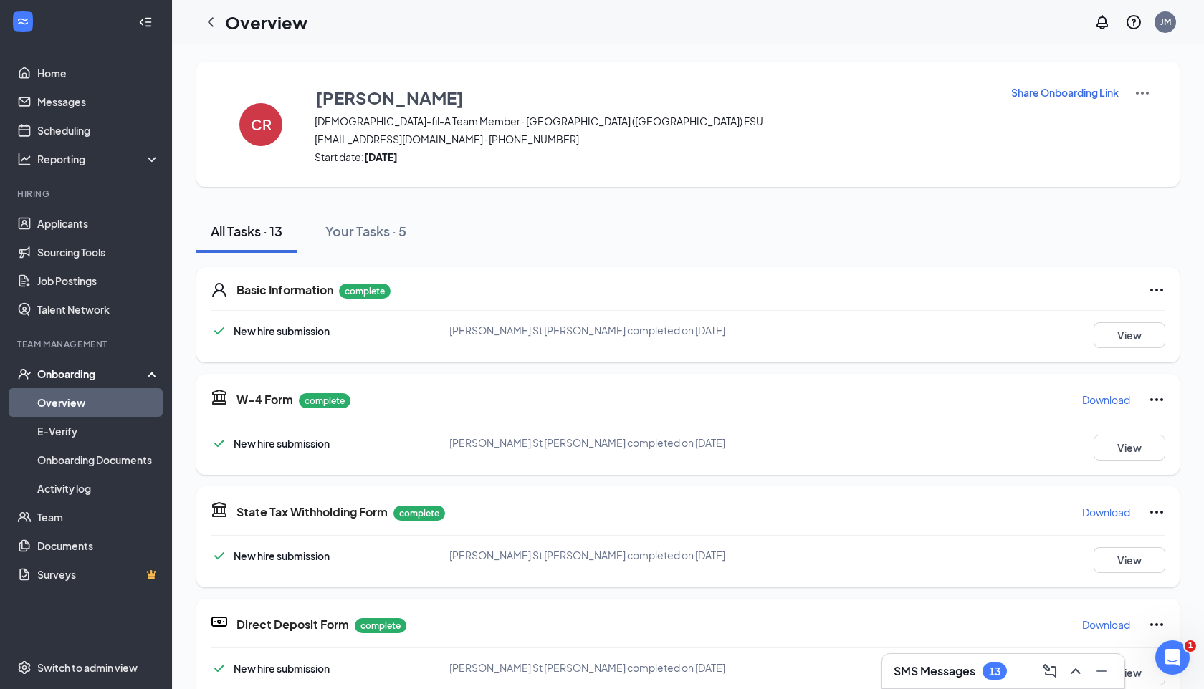
click at [204, 25] on icon "ChevronLeft" at bounding box center [210, 22] width 17 height 17
